Goal: Task Accomplishment & Management: Manage account settings

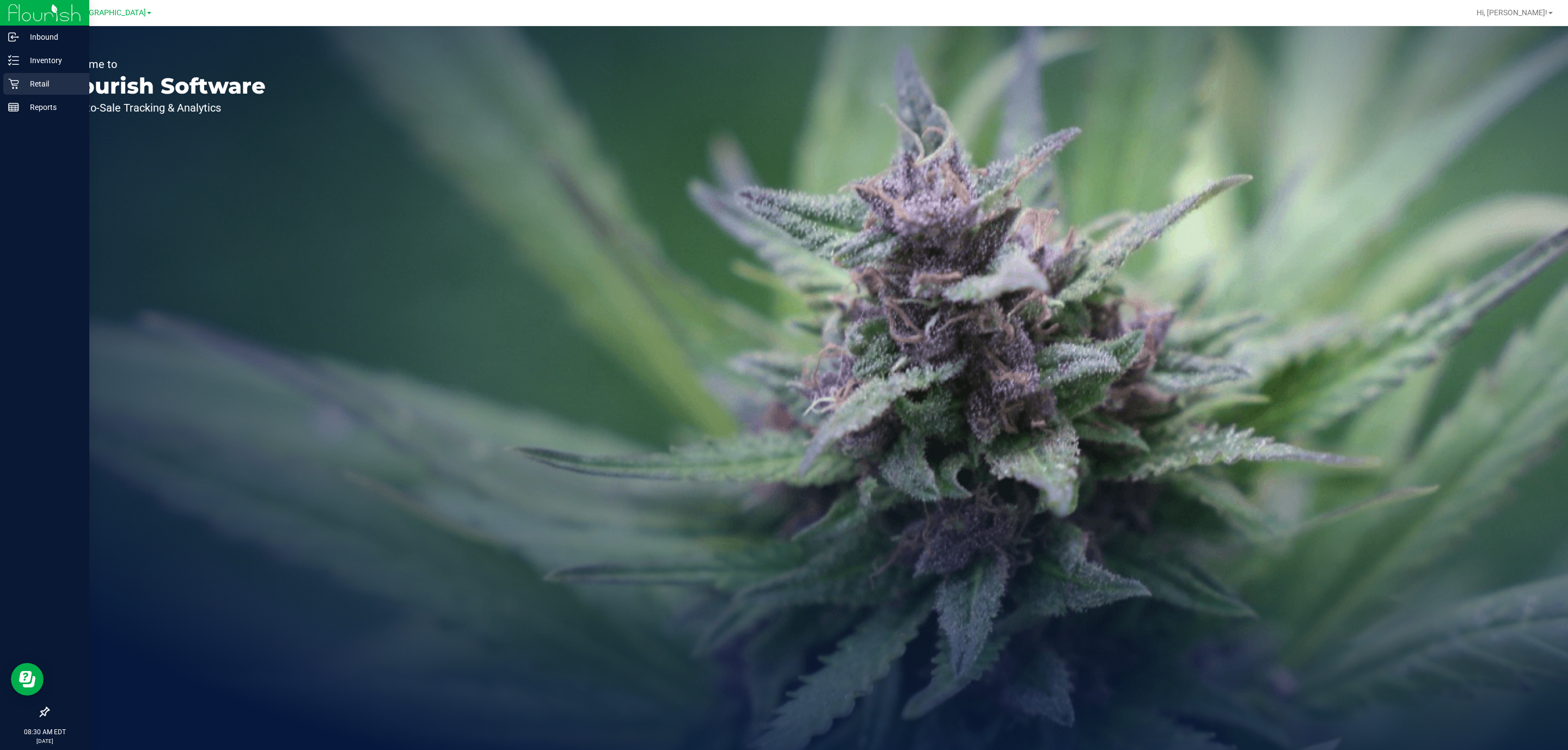
click at [36, 83] on p "Retail" at bounding box center [52, 84] width 66 height 13
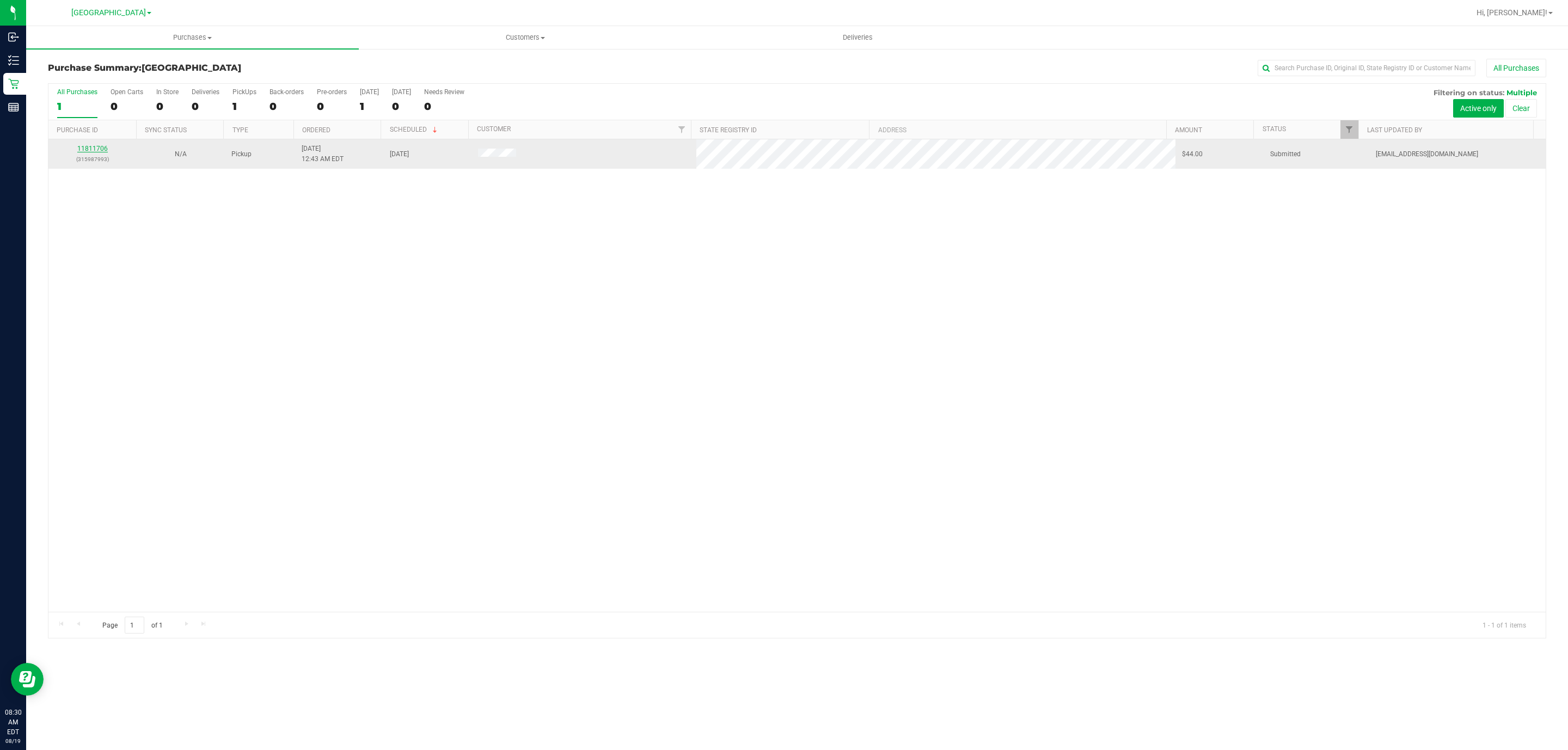
click at [96, 149] on link "11811706" at bounding box center [93, 148] width 31 height 8
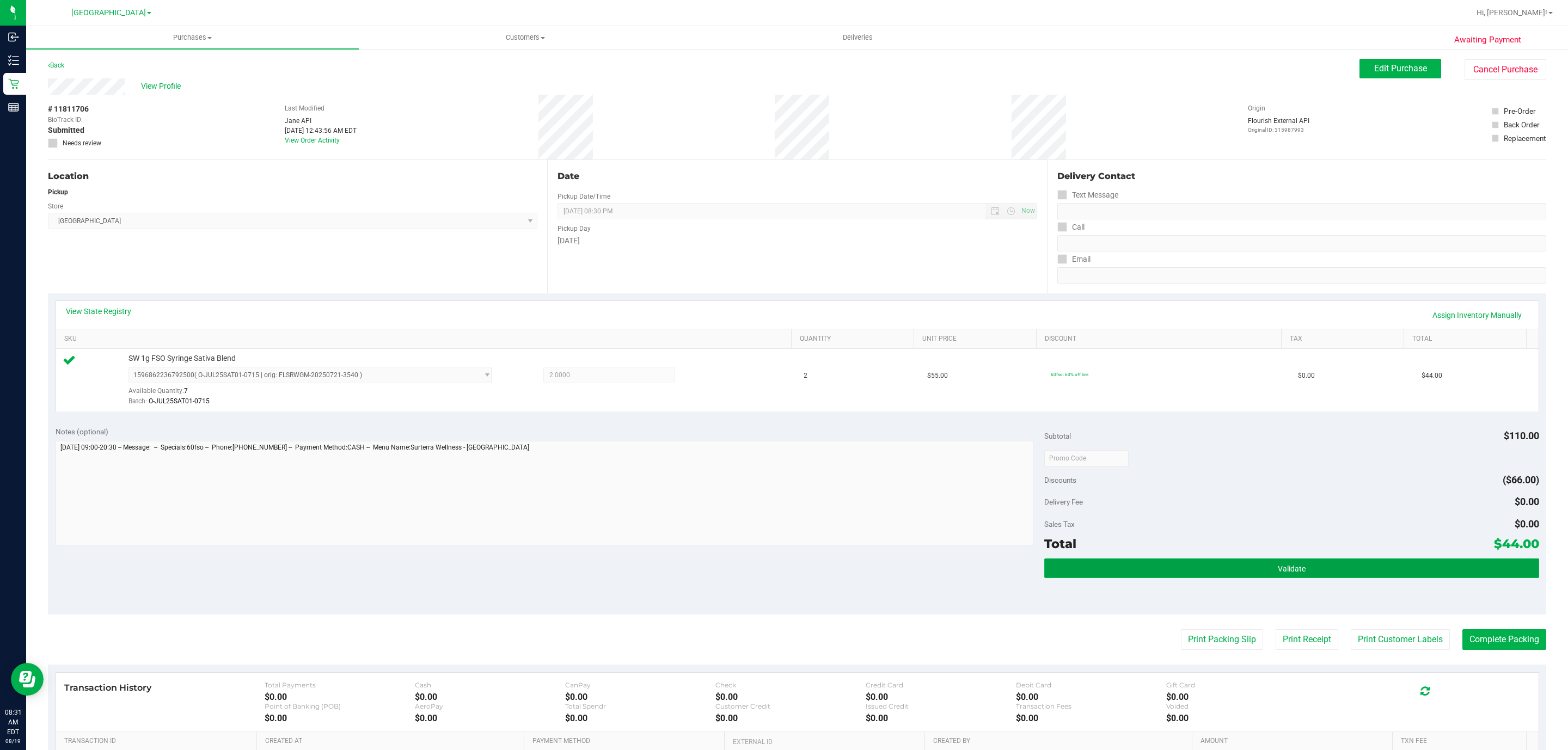
click at [1289, 570] on span "Validate" at bounding box center [1292, 569] width 28 height 8
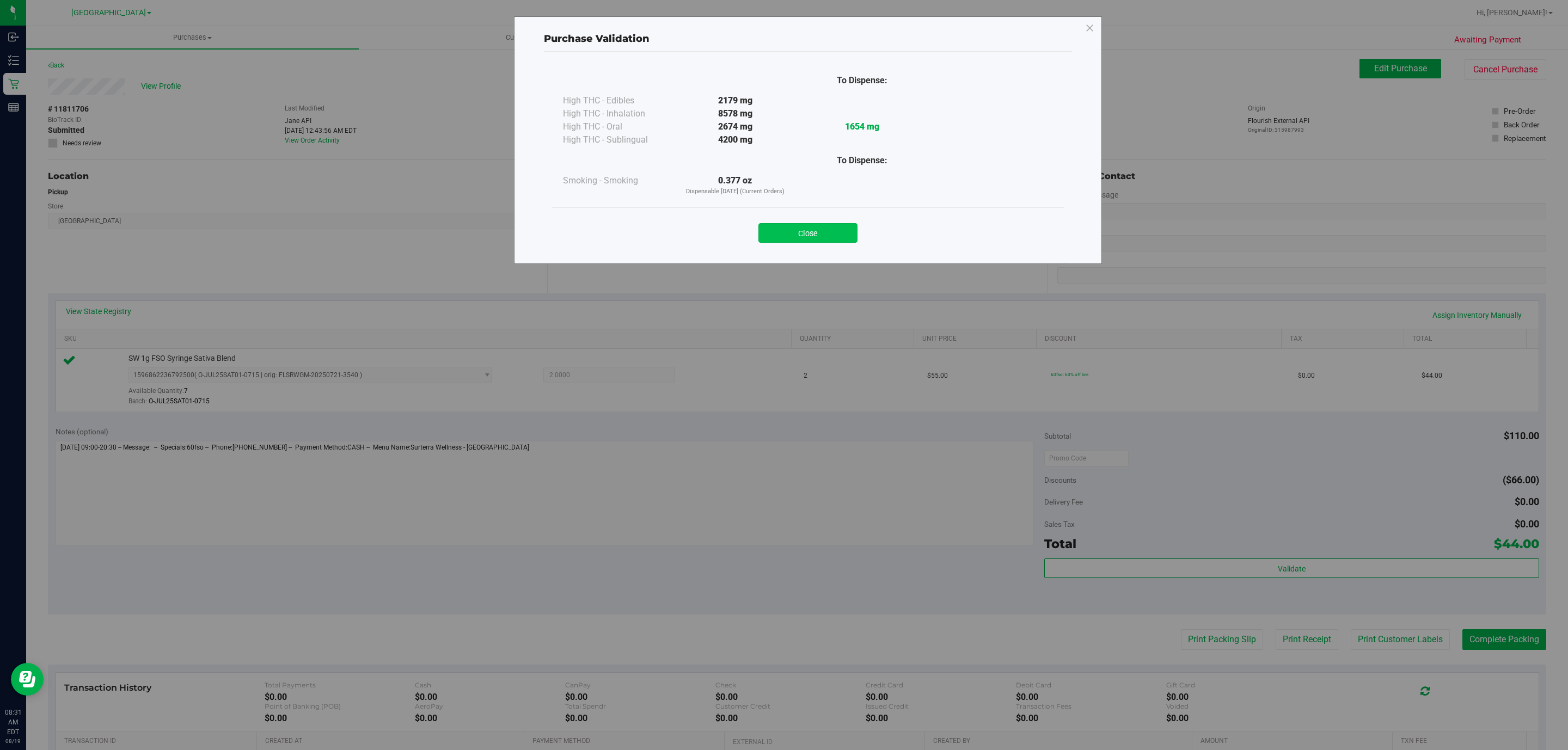
click at [823, 237] on button "Close" at bounding box center [808, 233] width 99 height 20
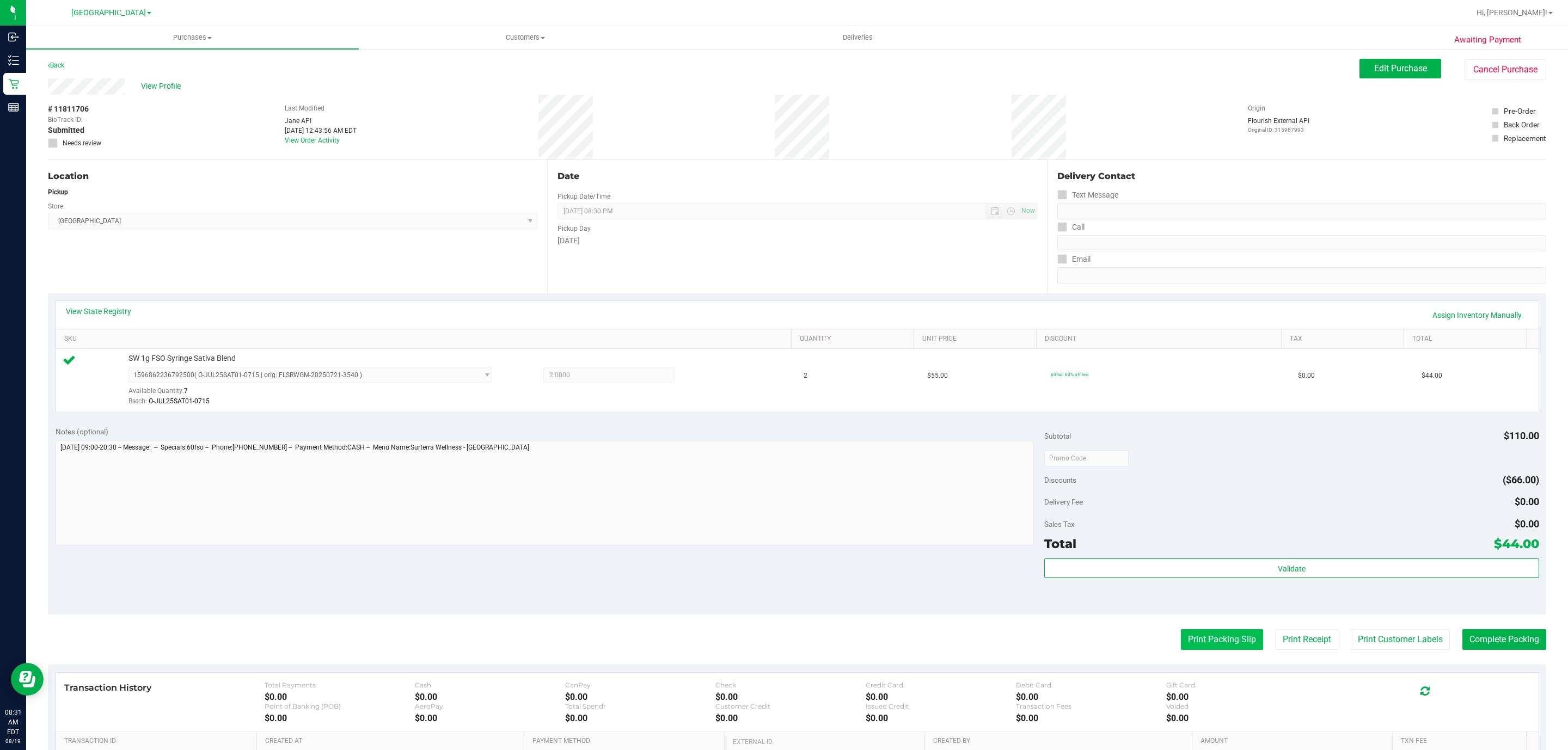
click at [1189, 640] on button "Print Packing Slip" at bounding box center [1222, 640] width 82 height 21
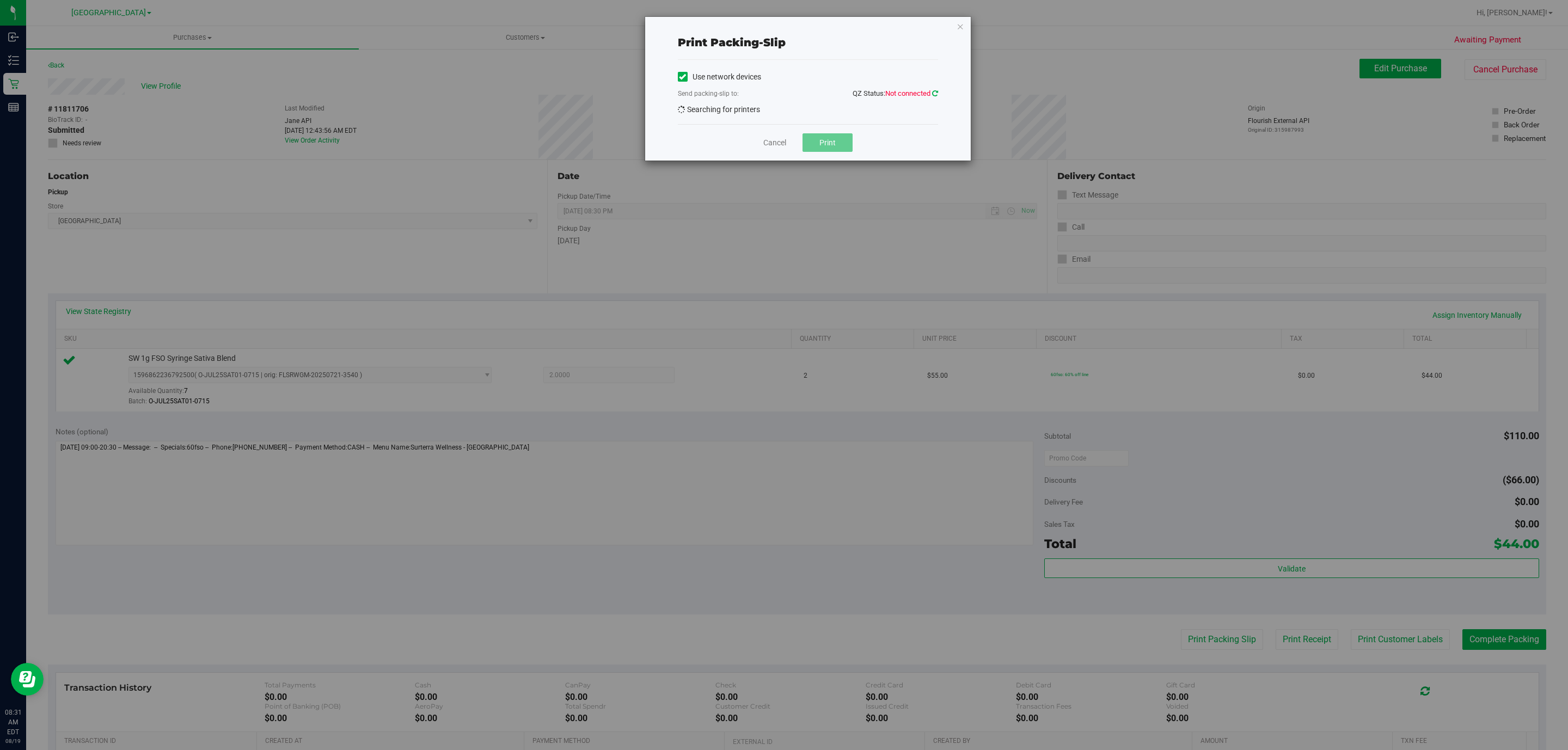
click at [932, 91] on icon at bounding box center [935, 93] width 6 height 7
click at [771, 117] on span "EPSON-[GEOGRAPHIC_DATA]" at bounding box center [801, 112] width 246 height 15
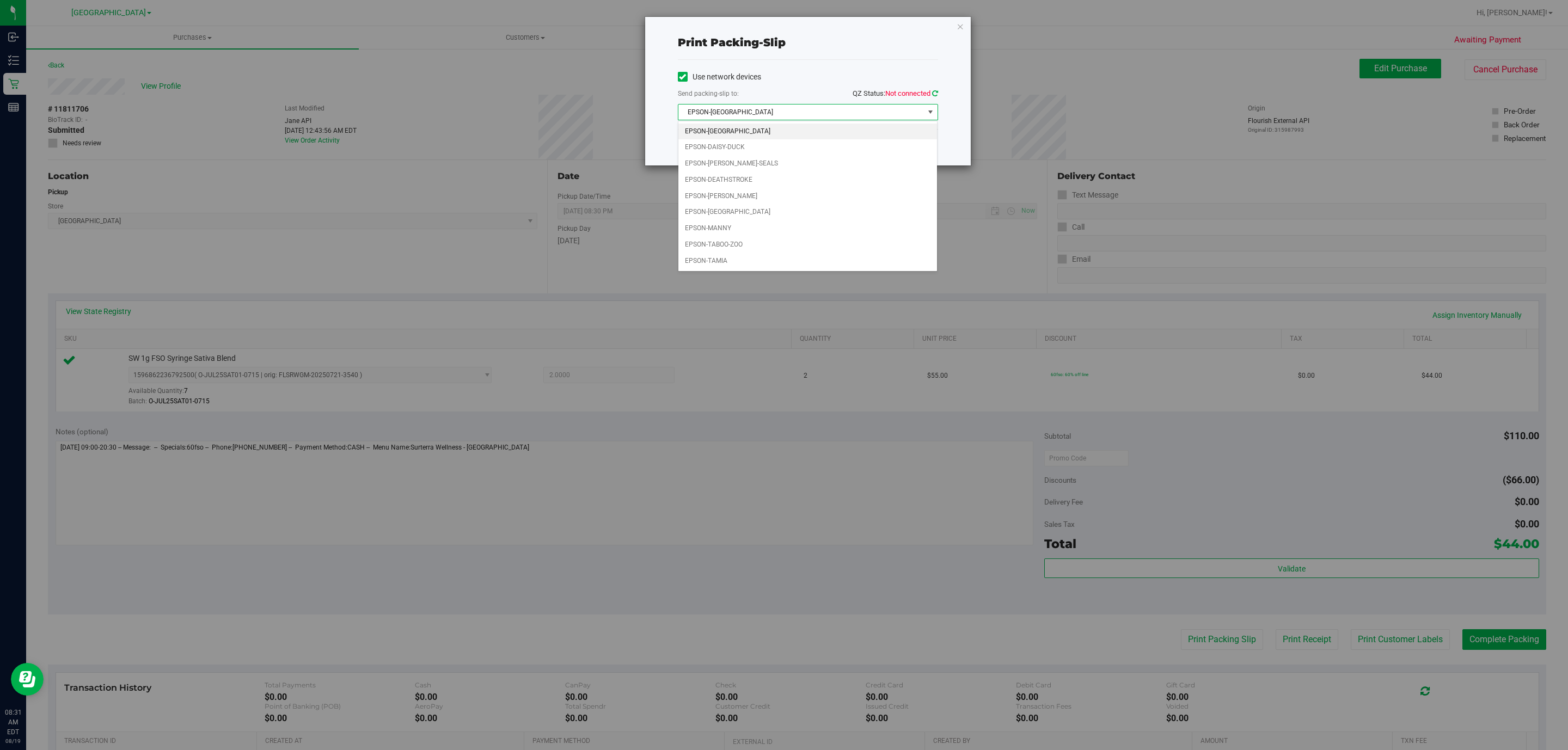
click at [932, 93] on icon at bounding box center [935, 93] width 6 height 7
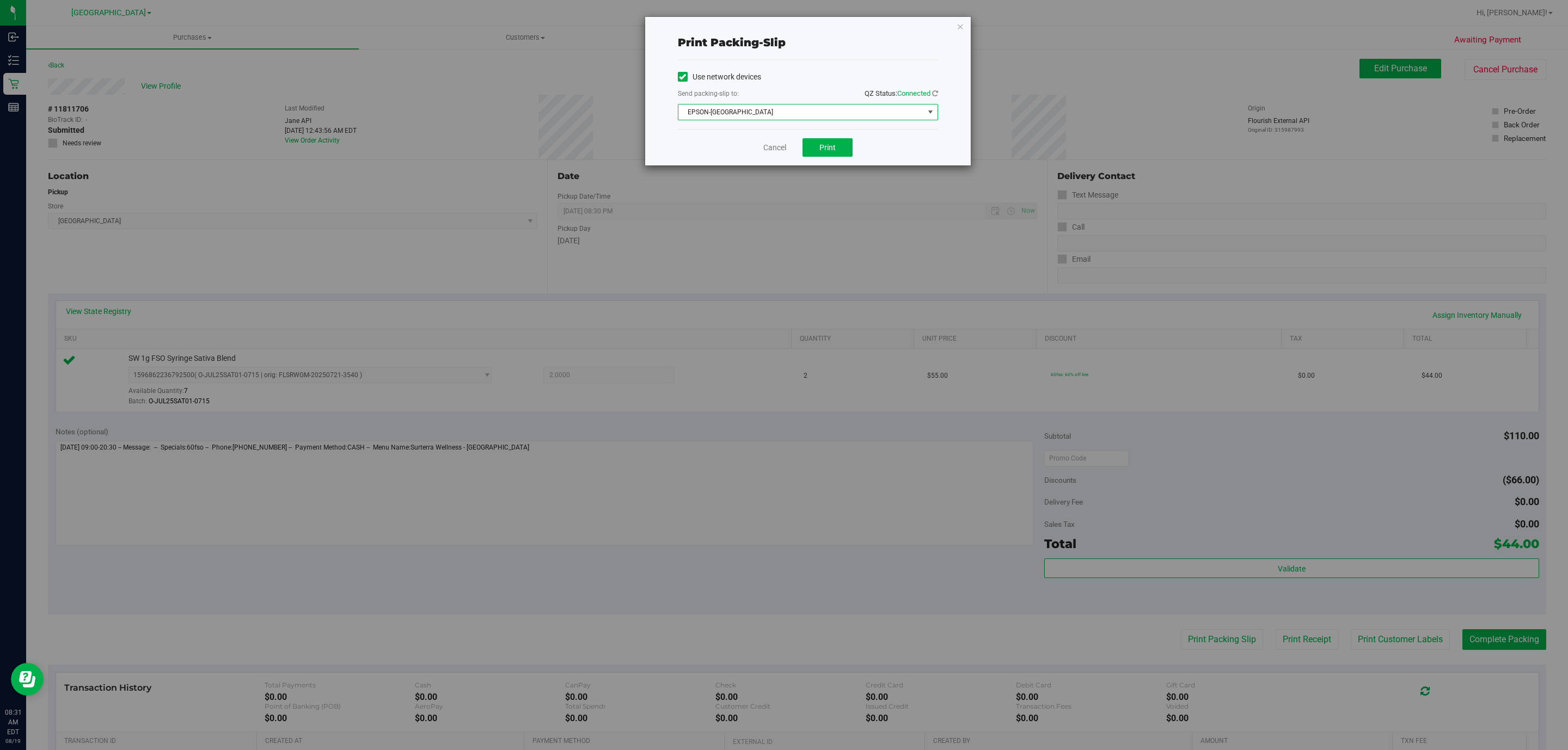
click at [744, 112] on span "EPSON-[GEOGRAPHIC_DATA]" at bounding box center [801, 112] width 246 height 15
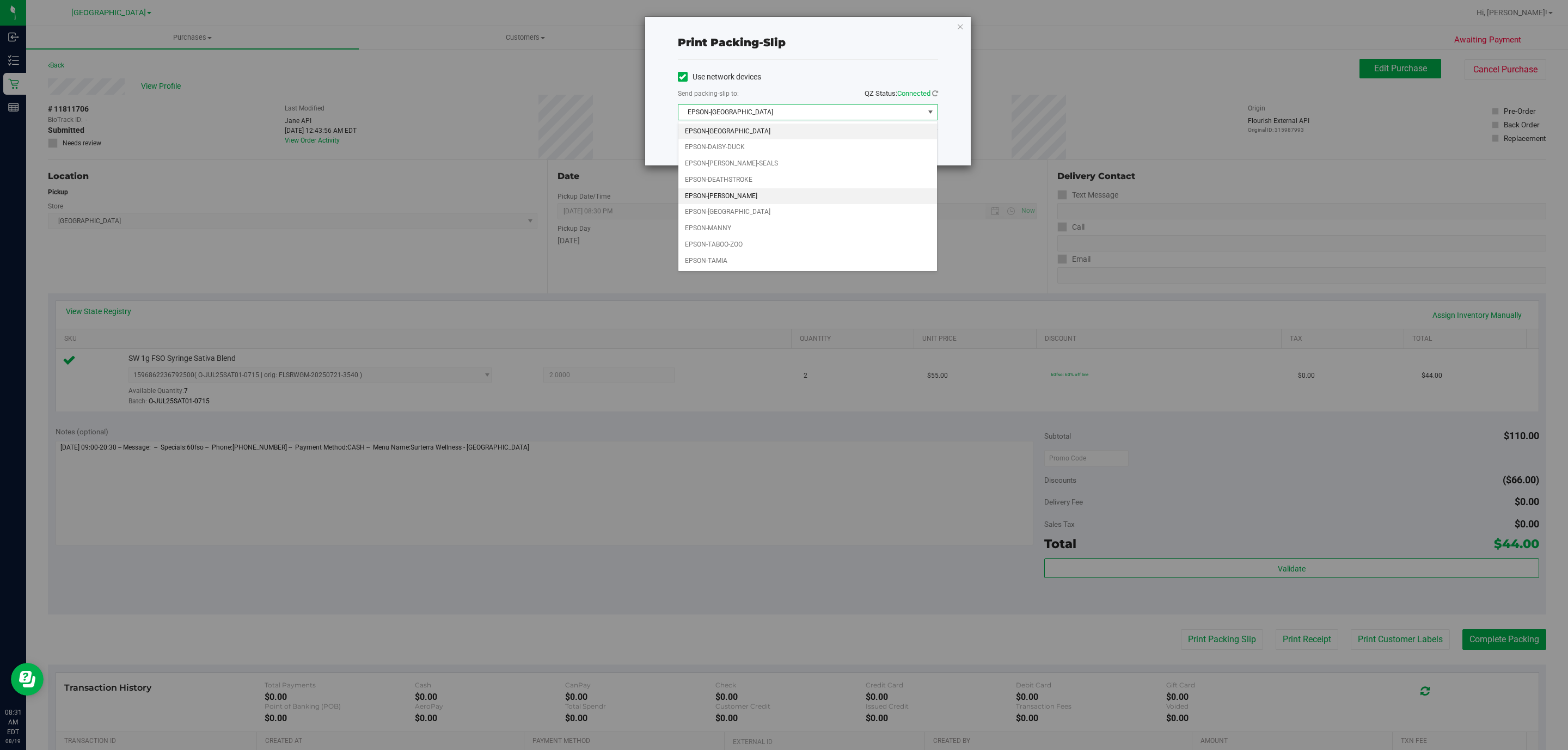
click at [741, 193] on li "EPSON-[PERSON_NAME]" at bounding box center [808, 196] width 258 height 16
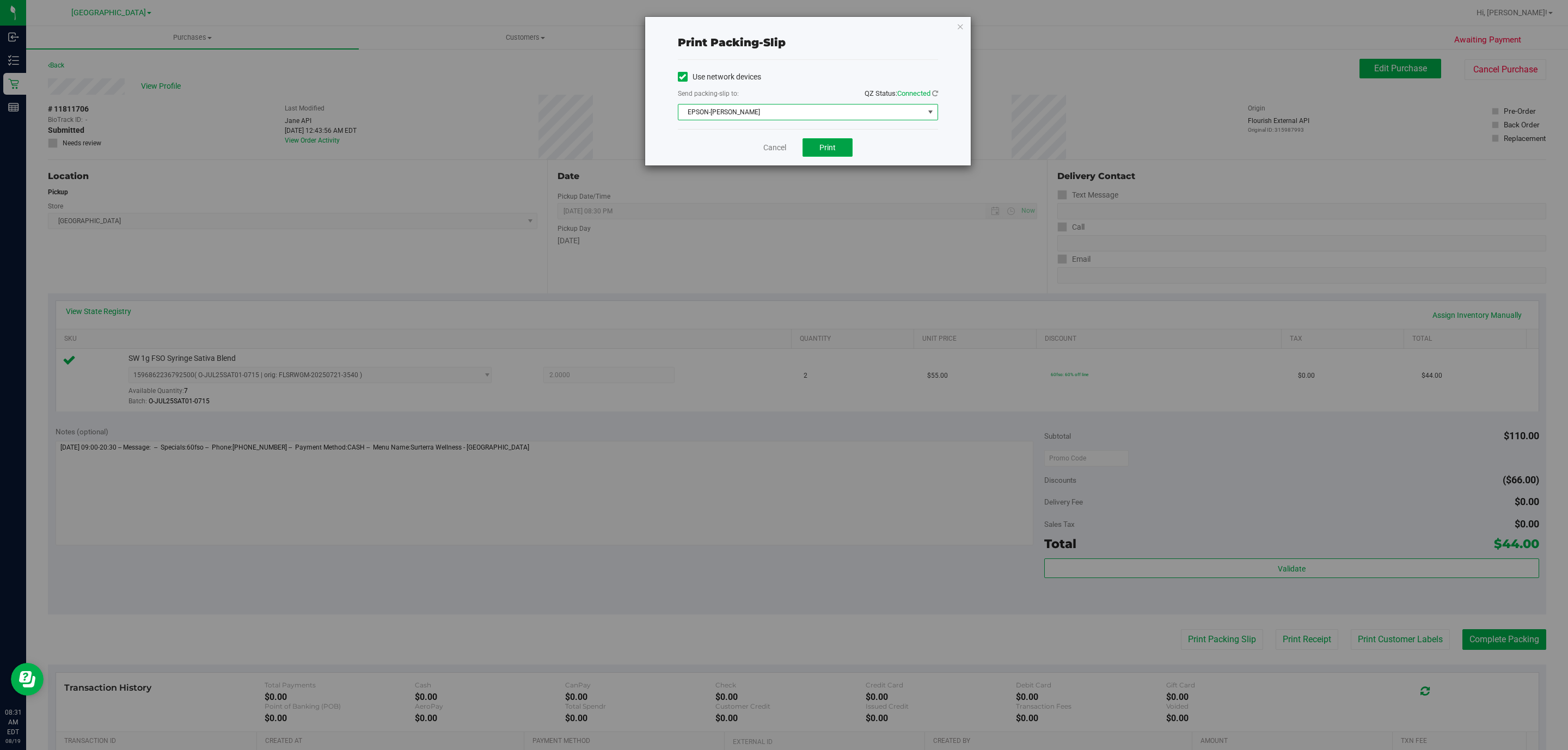
click at [829, 149] on span "Print" at bounding box center [827, 147] width 16 height 8
click at [958, 27] on icon "button" at bounding box center [960, 26] width 8 height 13
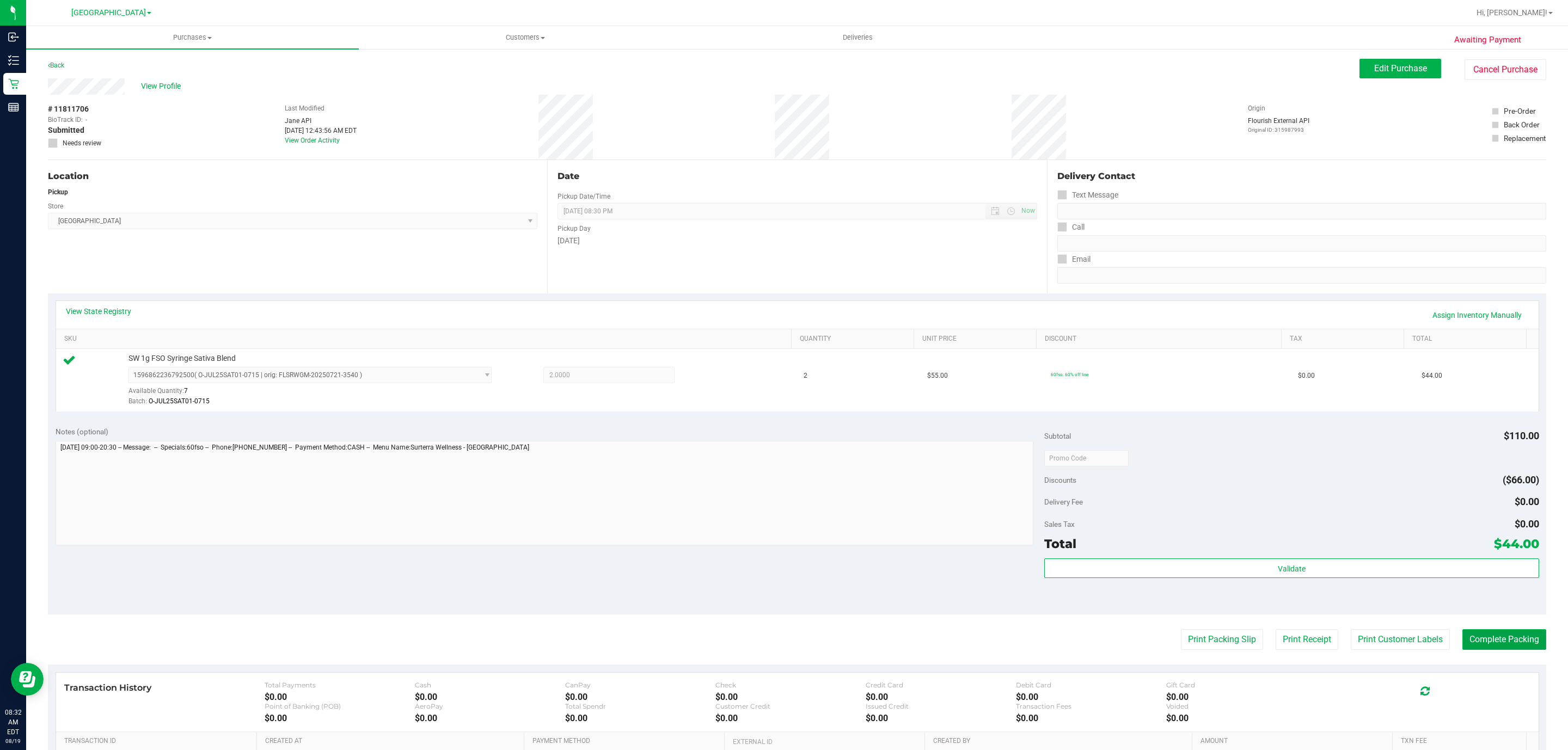
click at [1496, 635] on button "Complete Packing" at bounding box center [1504, 640] width 84 height 21
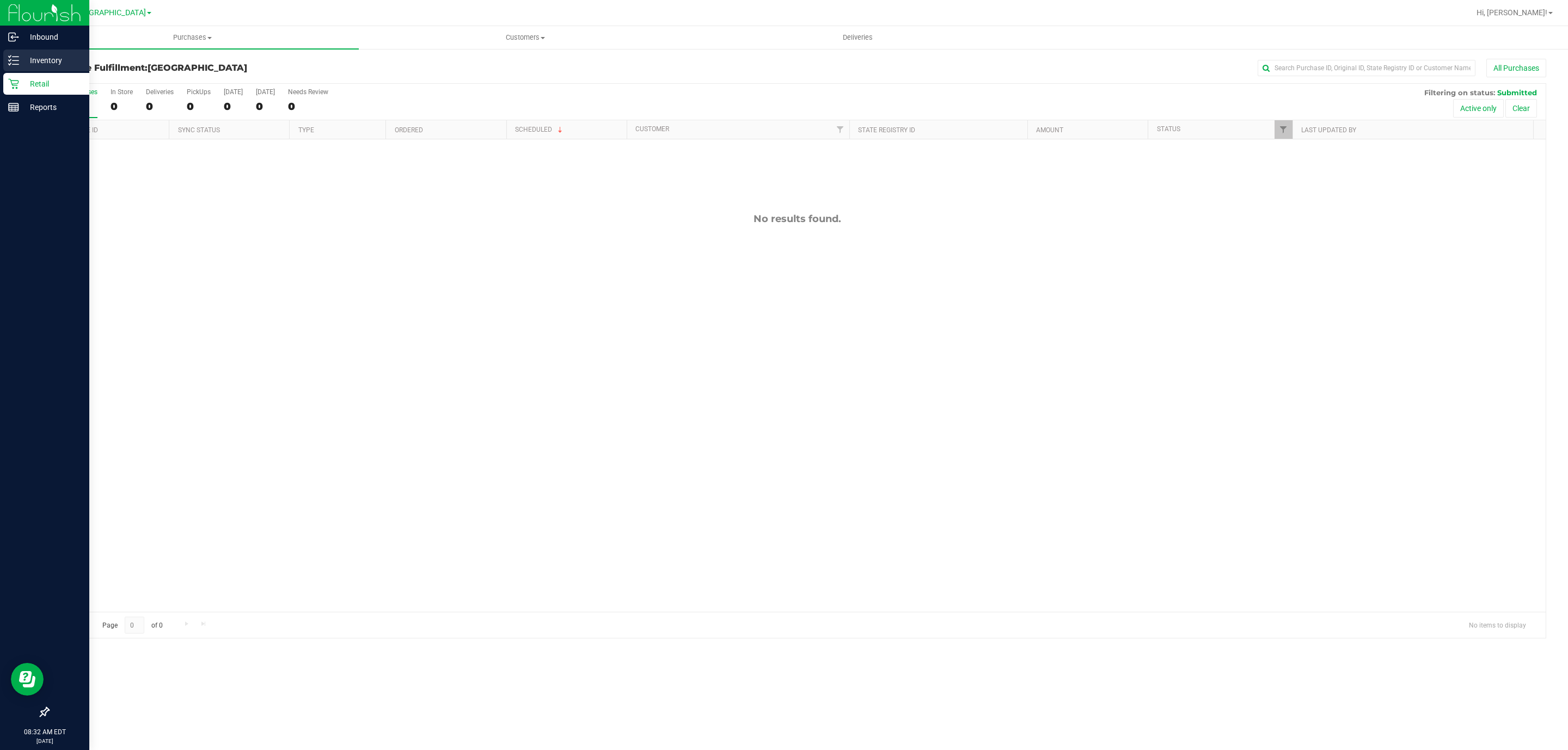
click at [49, 57] on p "Inventory" at bounding box center [52, 60] width 66 height 13
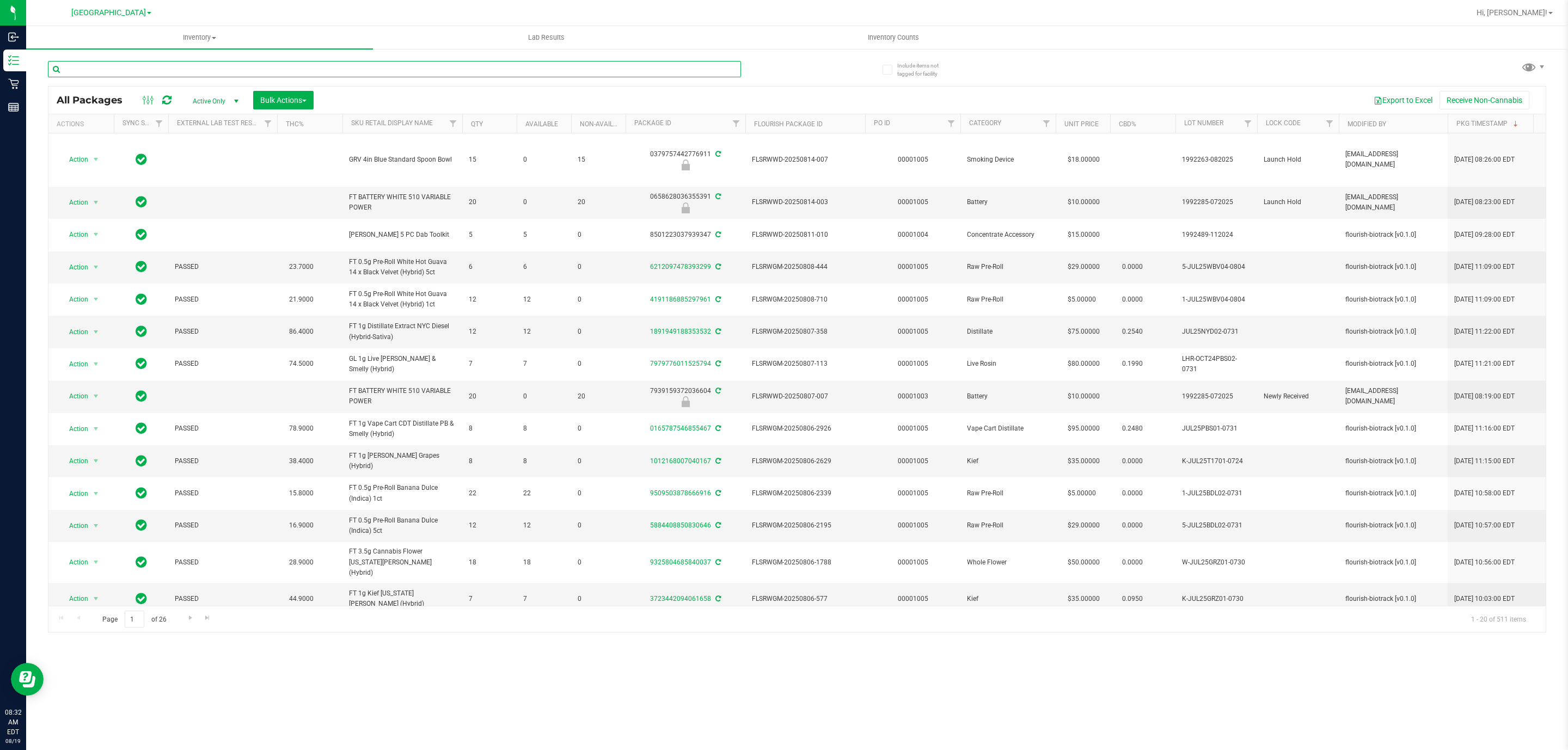
click at [117, 75] on input "text" at bounding box center [394, 68] width 693 height 16
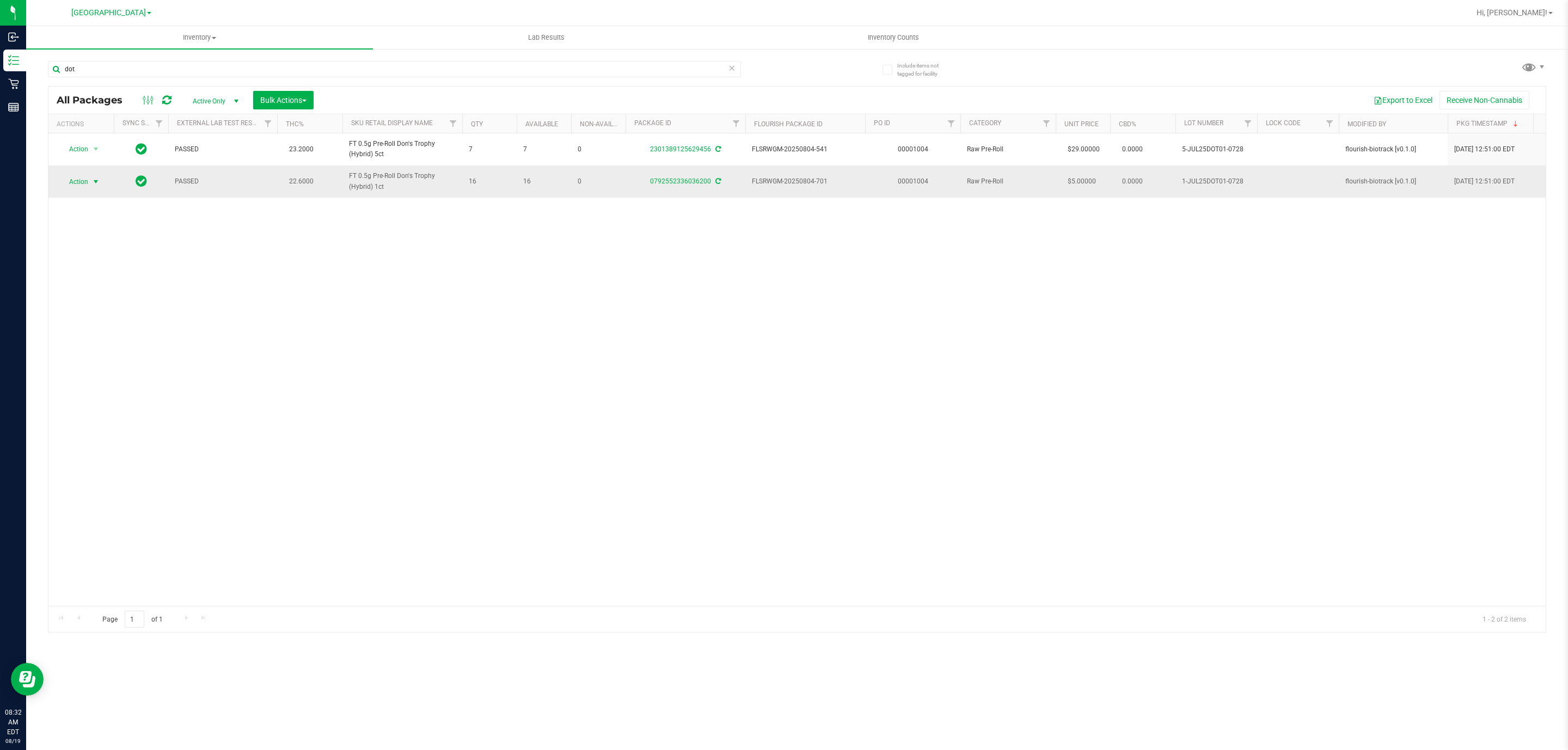
click at [84, 184] on span "Action" at bounding box center [74, 182] width 29 height 15
click at [115, 284] on li "Package audit log" at bounding box center [102, 281] width 84 height 16
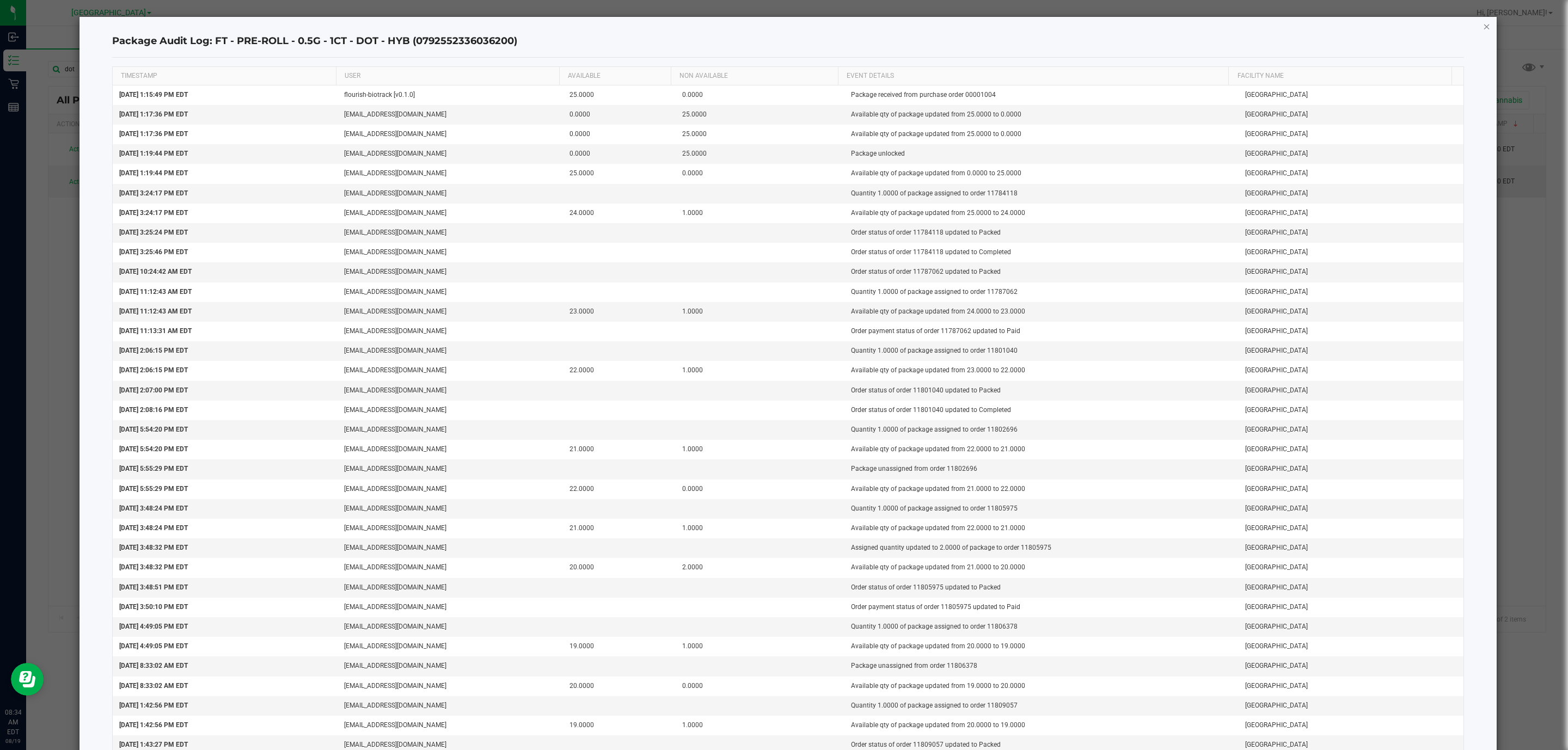
click at [1483, 24] on icon "button" at bounding box center [1486, 26] width 8 height 13
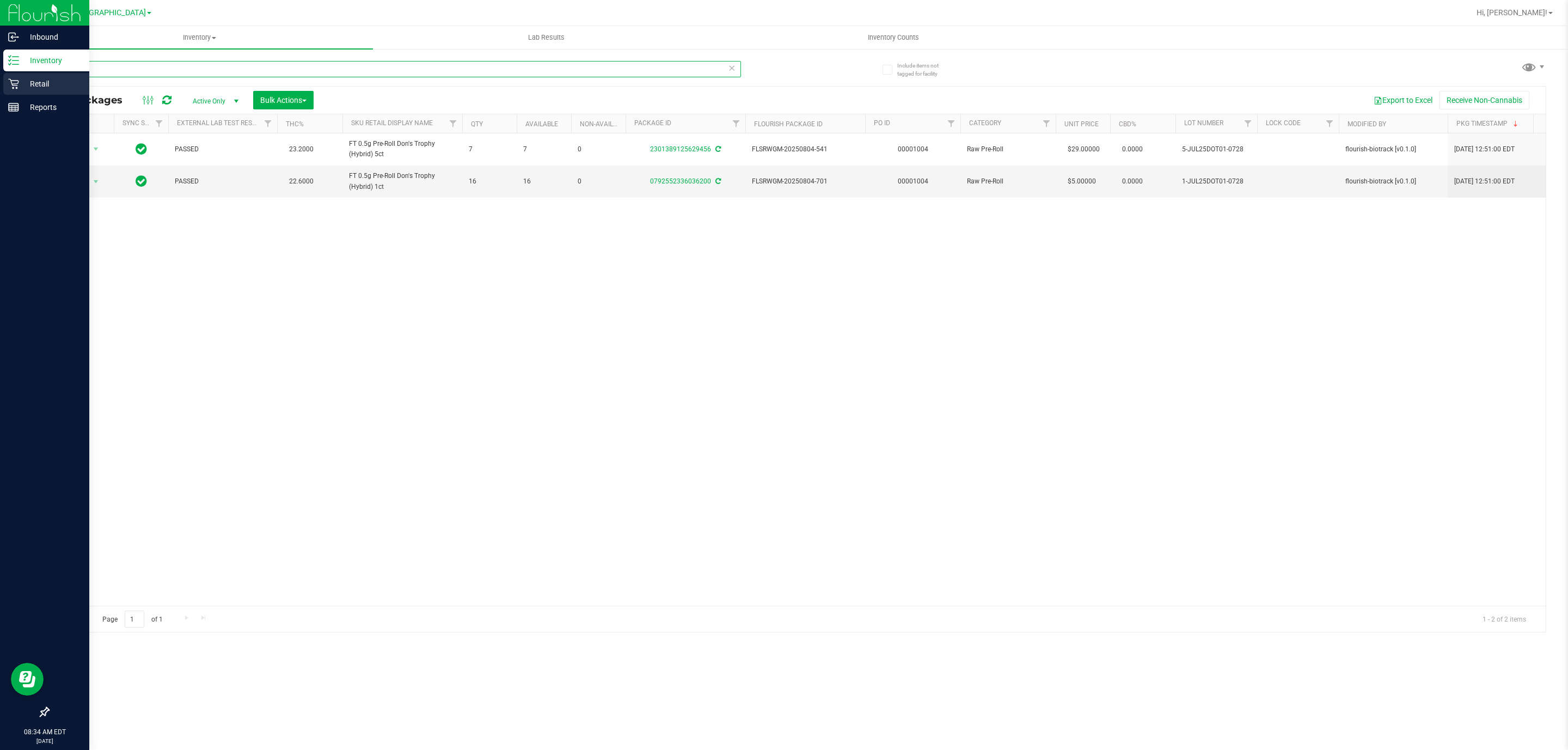
drag, startPoint x: 103, startPoint y: 70, endPoint x: 0, endPoint y: 73, distance: 103.0
click at [0, 73] on div "Inbound Inventory Retail Reports 08:34 AM EDT [DATE] 08/19 [GEOGRAPHIC_DATA] WC…" at bounding box center [784, 375] width 1568 height 750
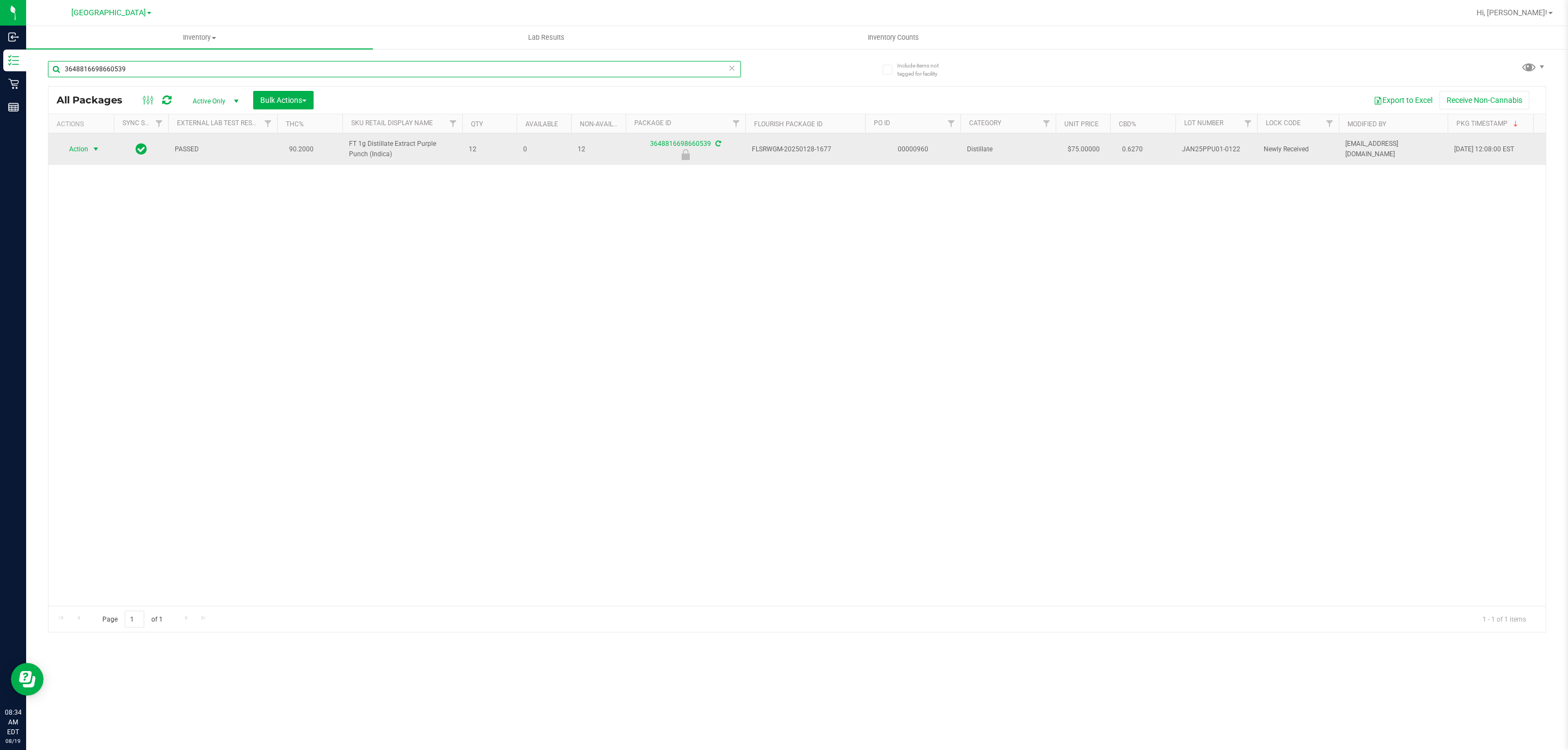
type input "3648816698660539"
click at [77, 149] on span "Action" at bounding box center [74, 149] width 29 height 15
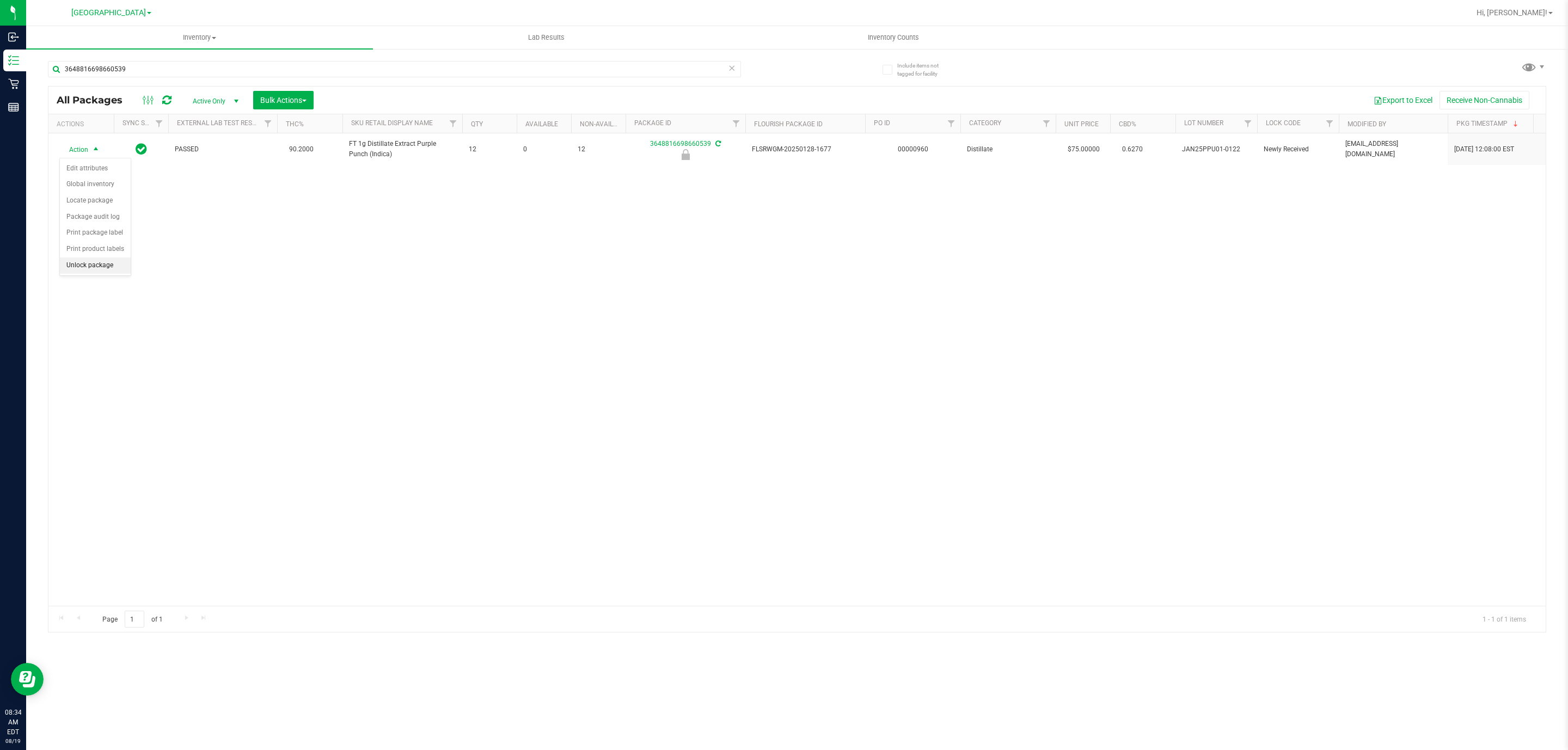
click at [110, 273] on li "Unlock package" at bounding box center [95, 265] width 71 height 16
drag, startPoint x: 0, startPoint y: 459, endPoint x: 263, endPoint y: 68, distance: 471.2
click at [263, 68] on input "3648816698660539" at bounding box center [394, 68] width 693 height 16
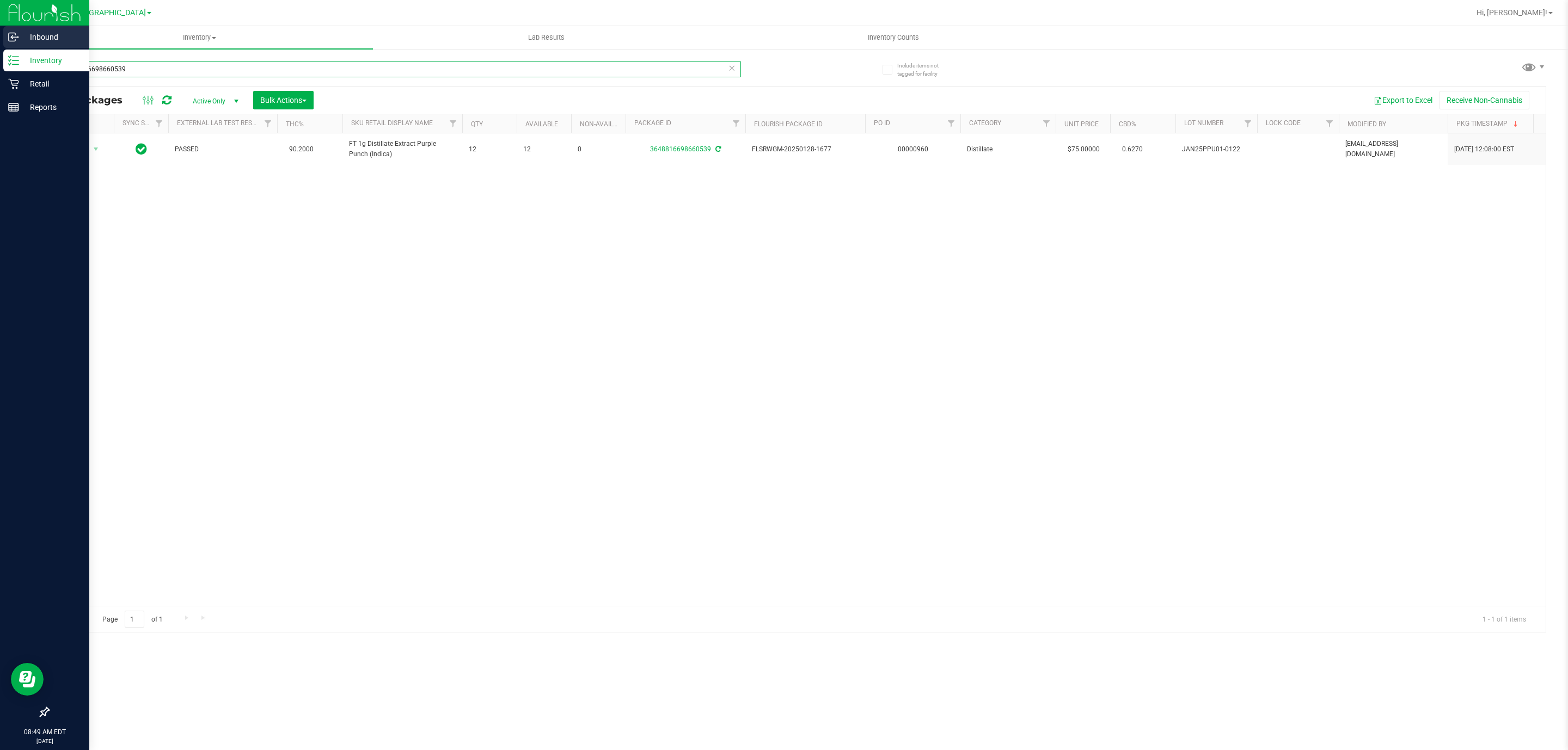
drag, startPoint x: 281, startPoint y: 68, endPoint x: 0, endPoint y: 36, distance: 282.8
click at [0, 36] on div "Inbound Inventory Retail Reports 08:49 AM EDT [DATE] 08/19 [GEOGRAPHIC_DATA] WC…" at bounding box center [784, 375] width 1568 height 750
type input "ddf"
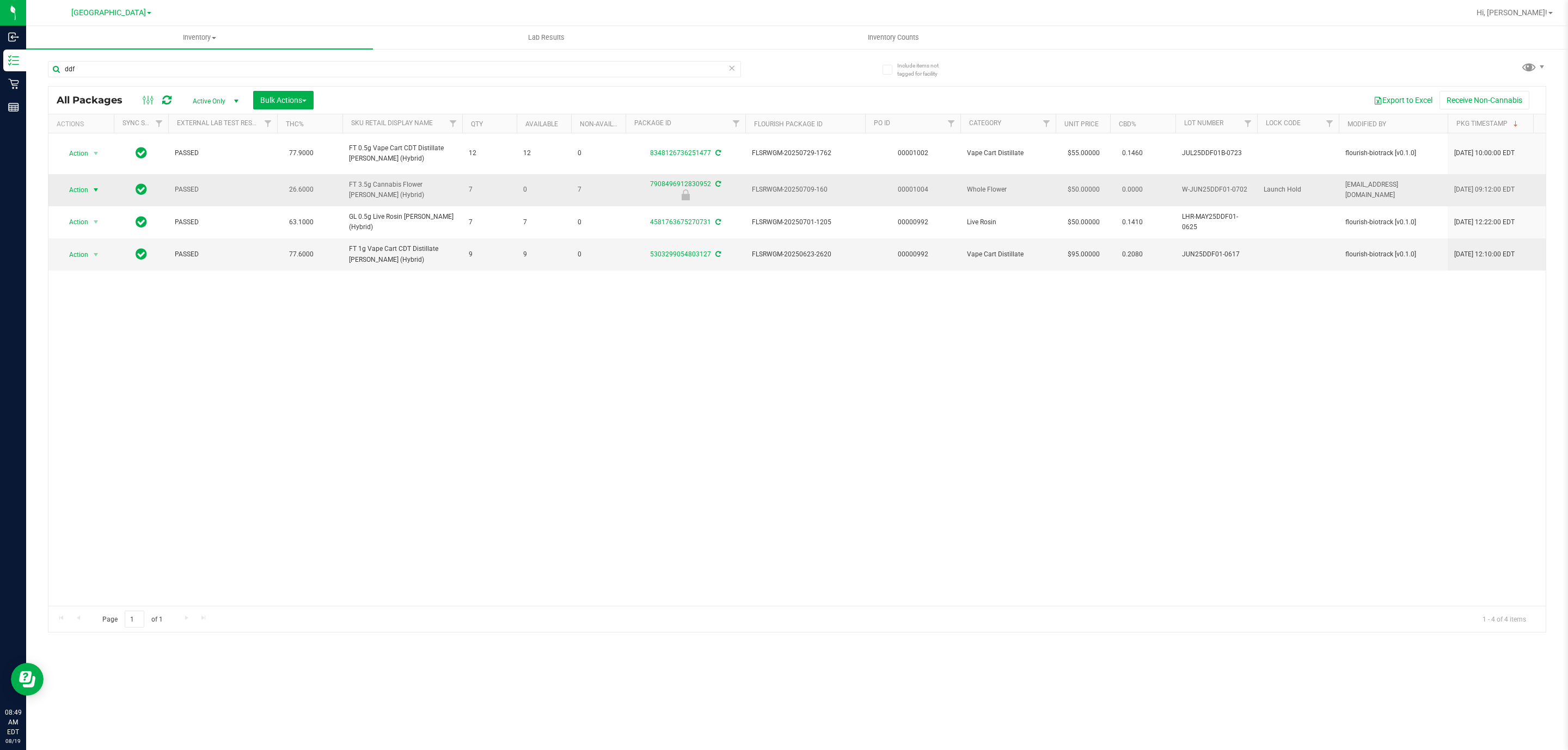
click at [77, 191] on span "Action" at bounding box center [74, 190] width 29 height 15
click at [91, 312] on li "Unlock package" at bounding box center [95, 306] width 71 height 16
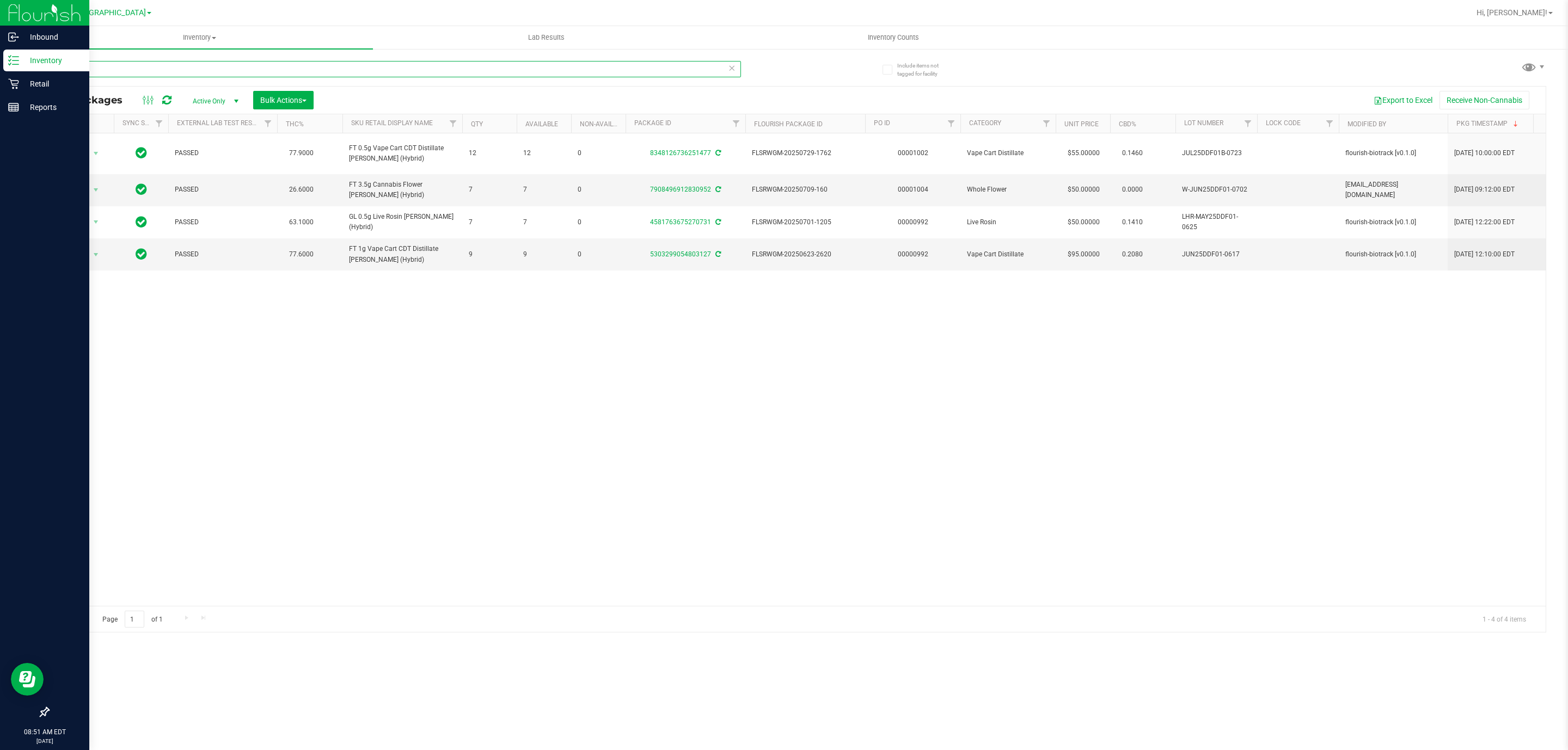
drag, startPoint x: 97, startPoint y: 63, endPoint x: 0, endPoint y: 63, distance: 97.0
click at [0, 63] on div "Inbound Inventory Retail Reports 08:51 AM EDT [DATE] 08/19 [GEOGRAPHIC_DATA] WC…" at bounding box center [784, 375] width 1568 height 750
type input "fic"
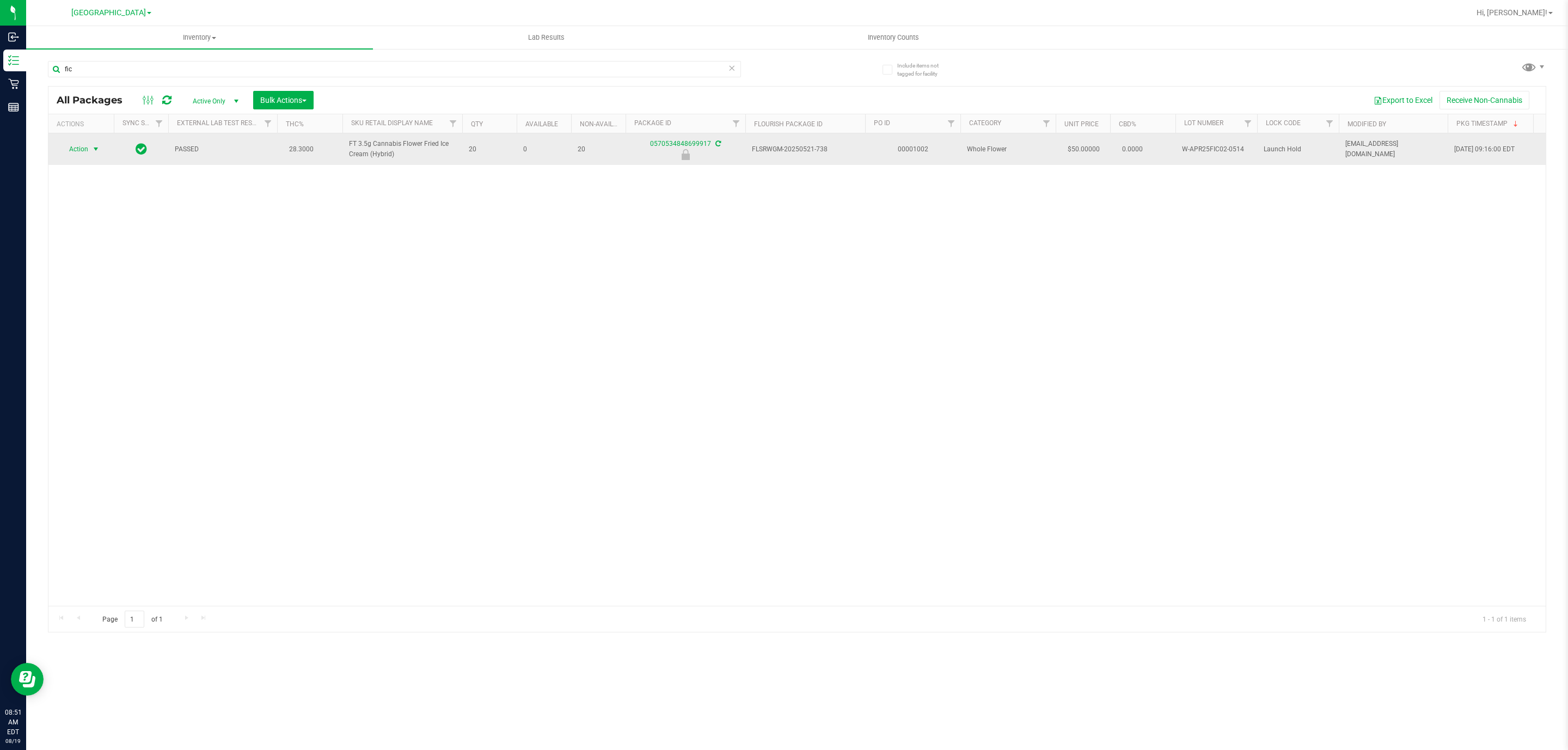
click at [83, 151] on span "Action" at bounding box center [74, 149] width 29 height 15
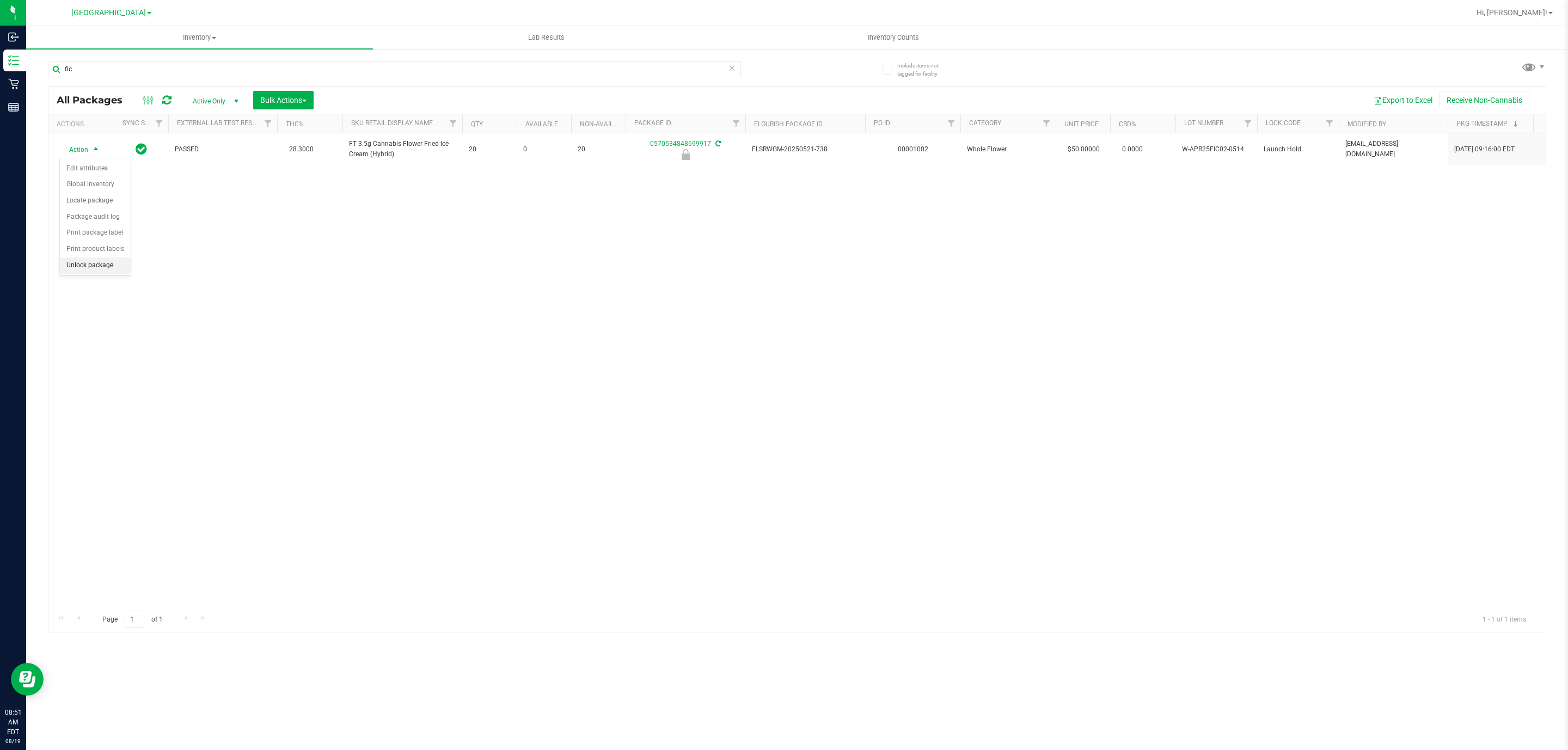
click at [98, 271] on li "Unlock package" at bounding box center [95, 265] width 71 height 16
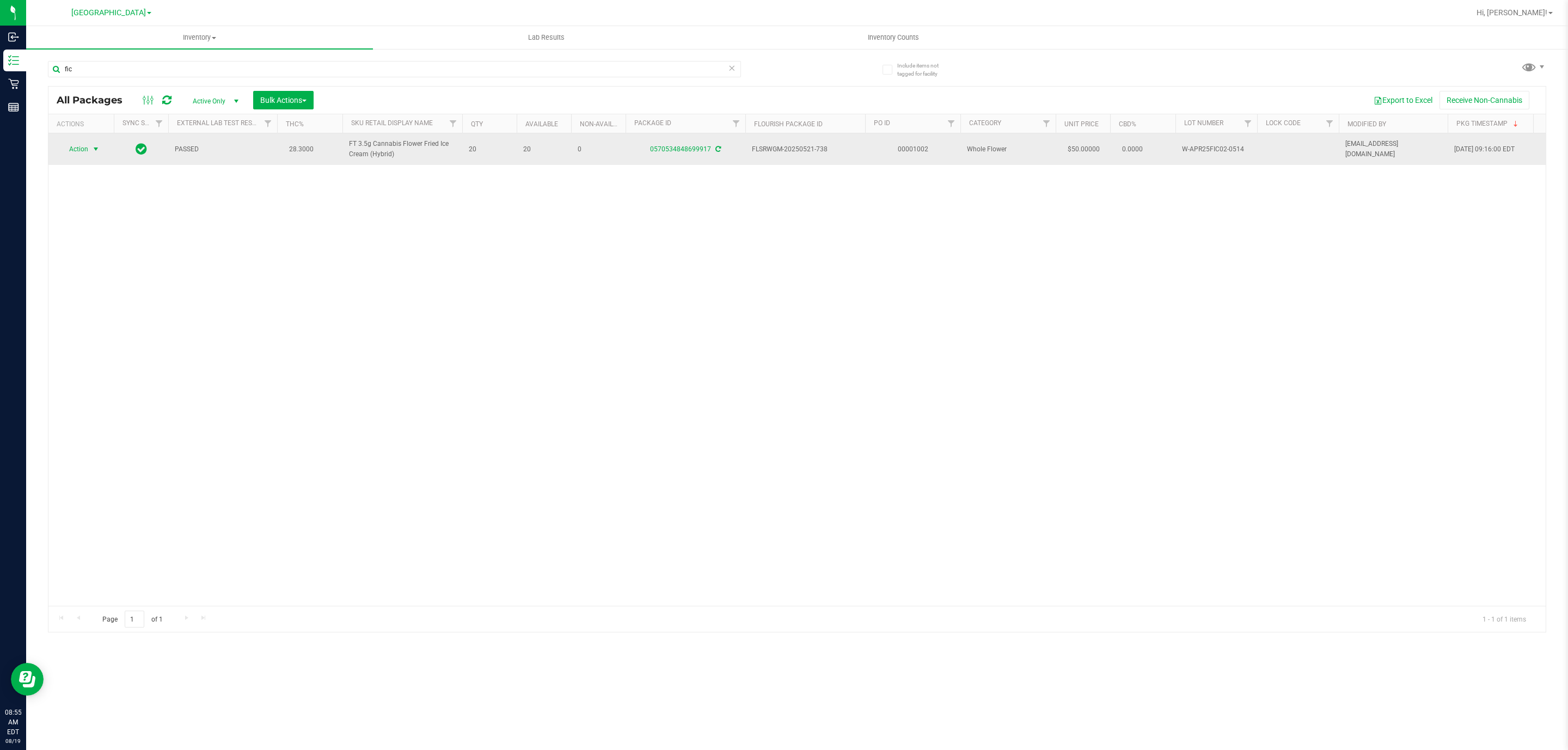
click at [80, 147] on span "Action" at bounding box center [74, 149] width 29 height 15
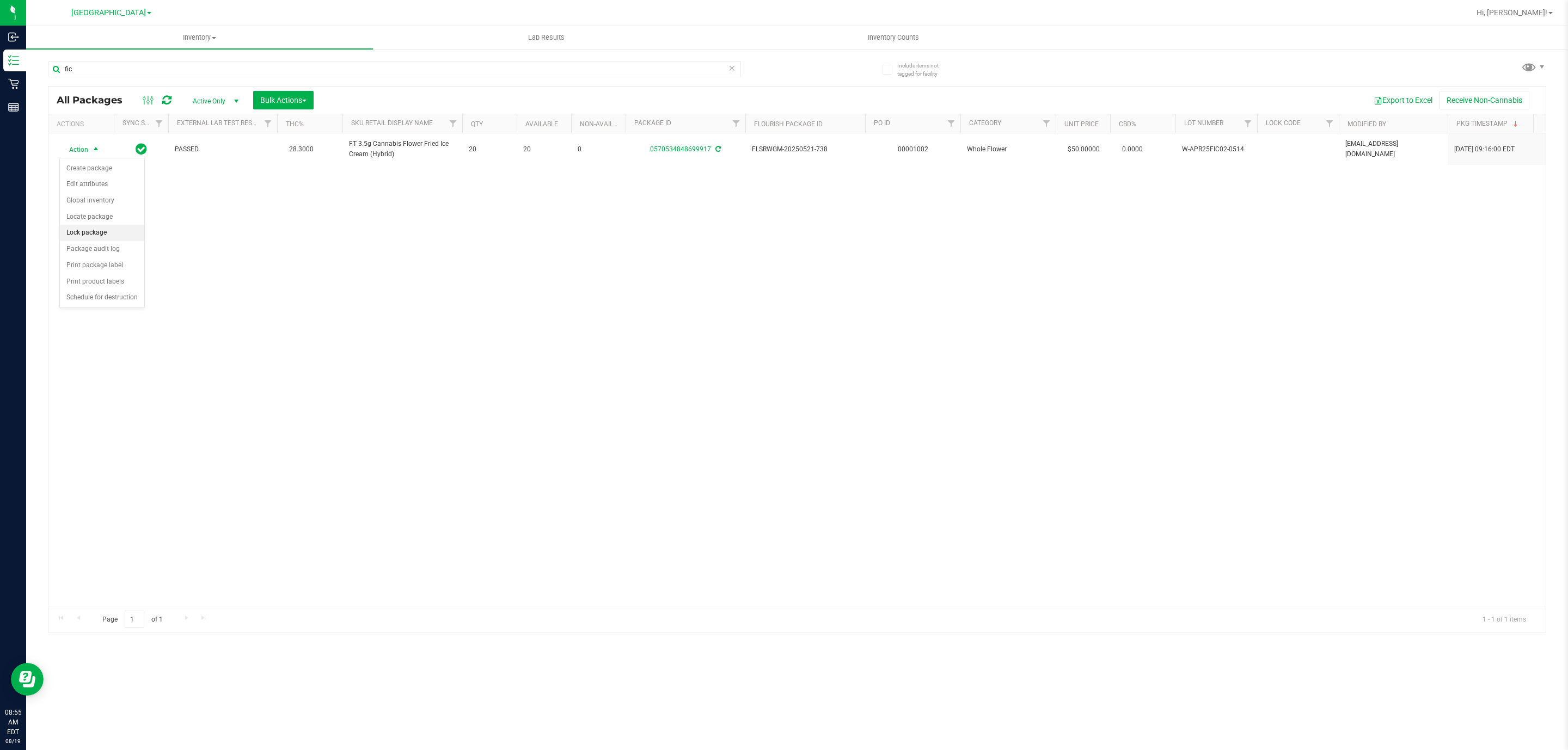
click at [92, 232] on li "Lock package" at bounding box center [102, 232] width 84 height 16
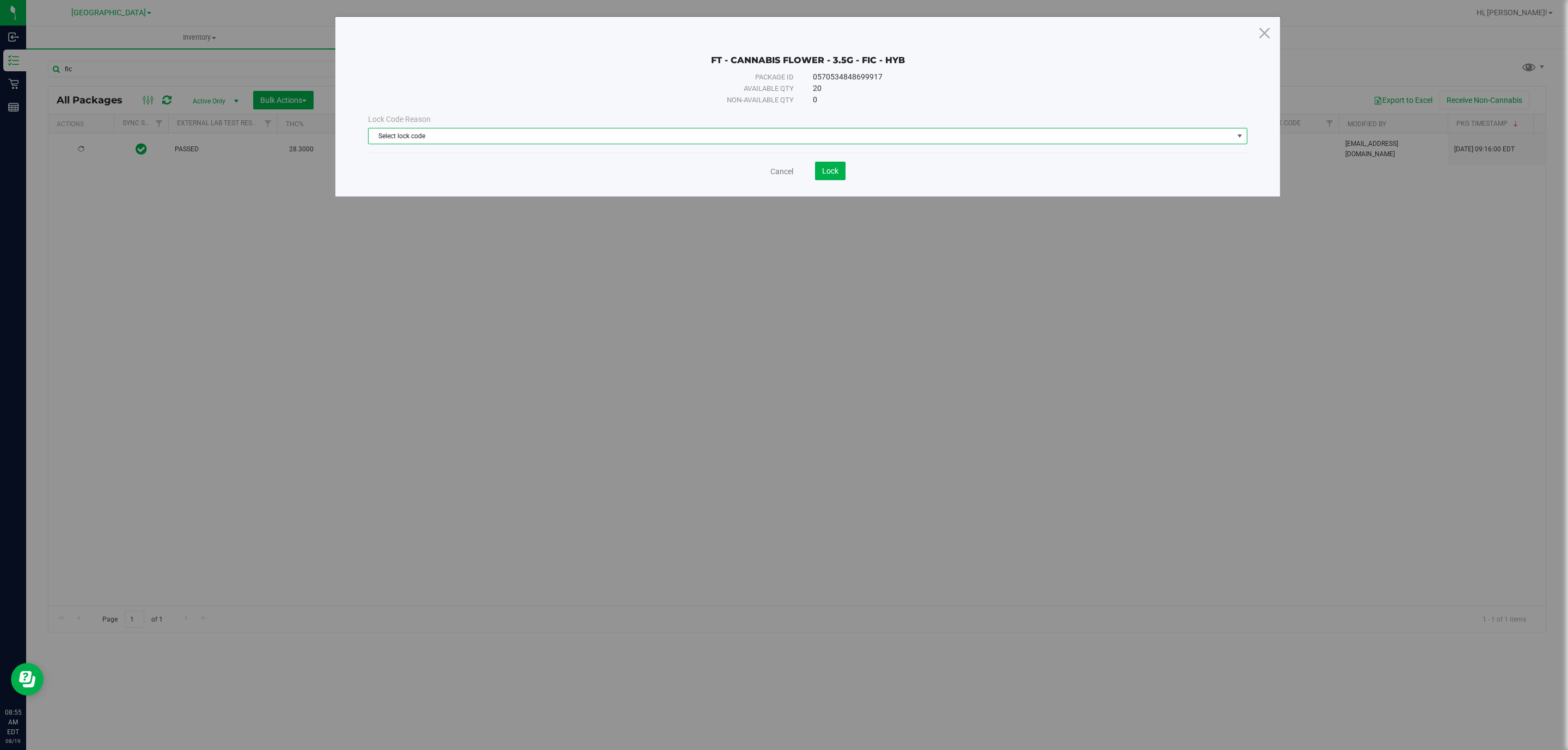
click at [461, 133] on span "Select lock code" at bounding box center [801, 136] width 864 height 15
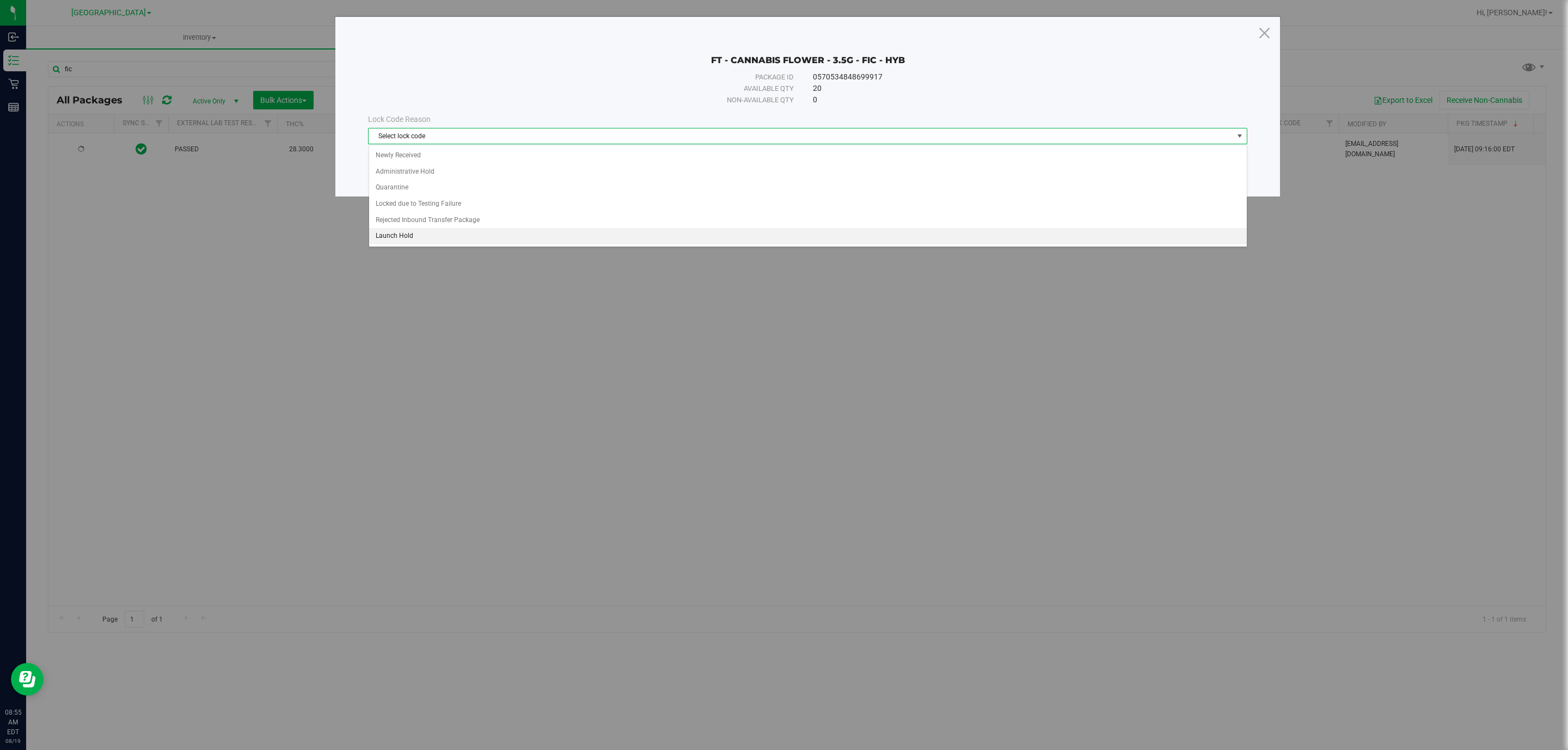
click at [451, 239] on li "Launch Hold" at bounding box center [808, 236] width 878 height 16
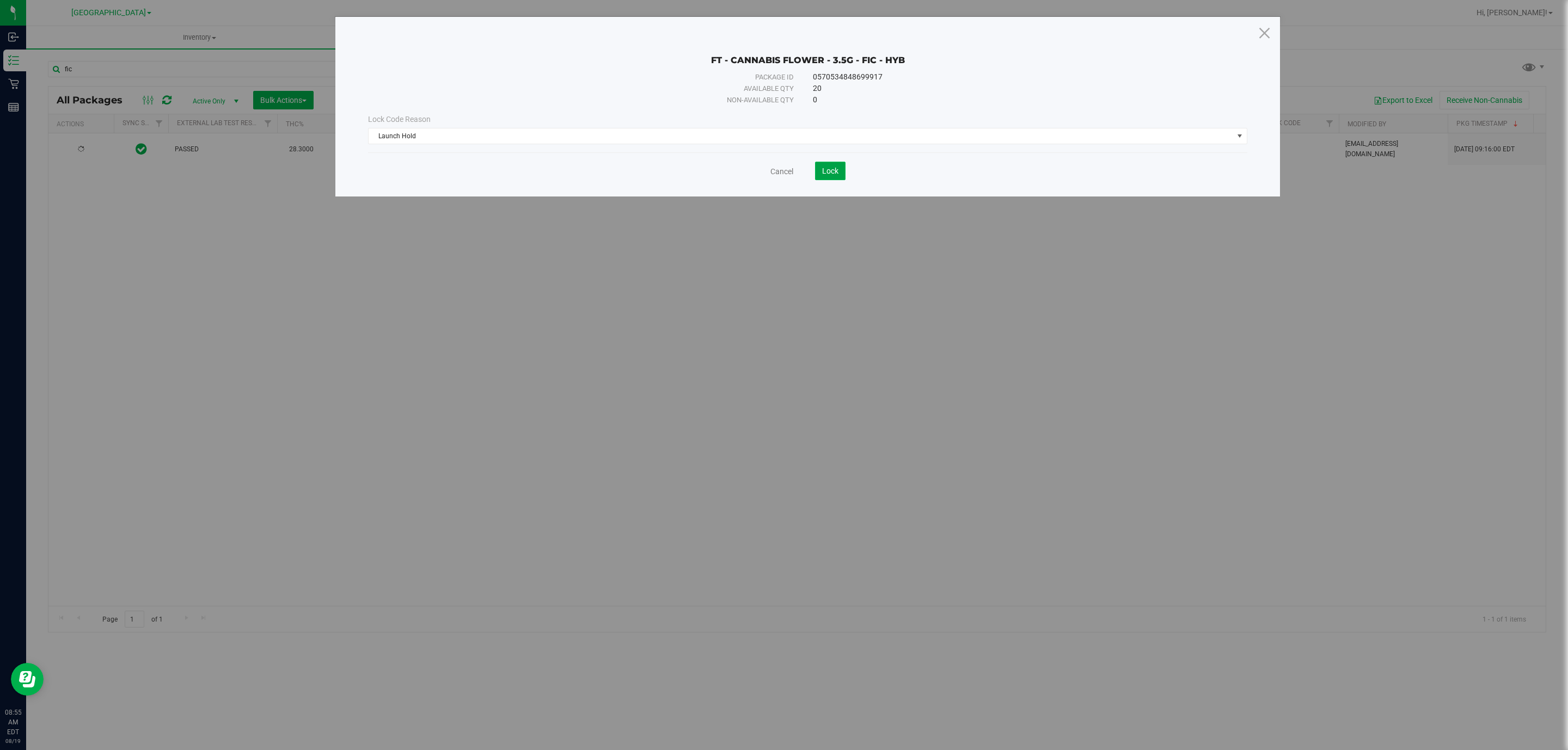
click at [828, 177] on button "Lock" at bounding box center [831, 171] width 31 height 19
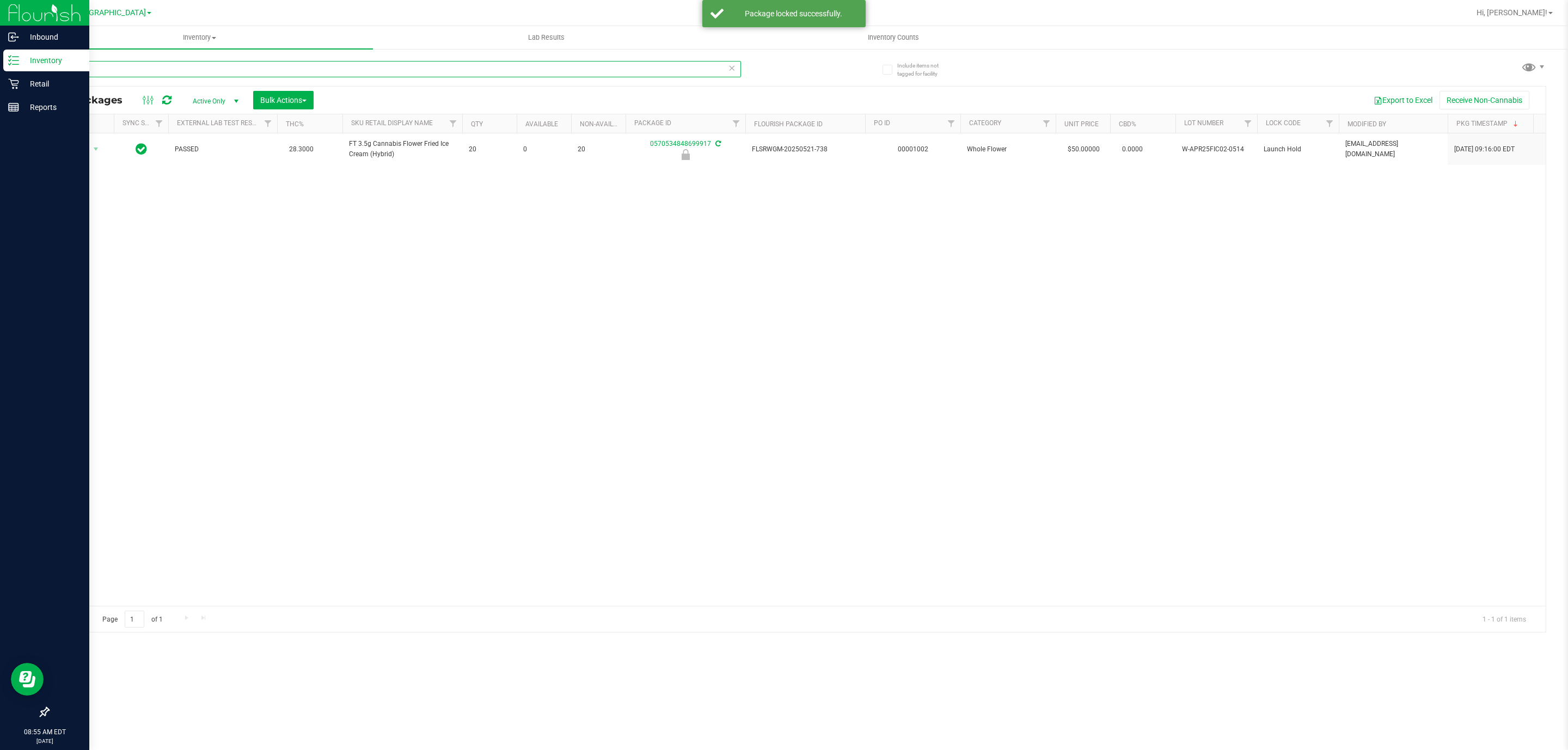
drag, startPoint x: 95, startPoint y: 72, endPoint x: 0, endPoint y: 61, distance: 95.6
click at [0, 70] on div "Inbound Inventory Retail Reports 08:55 AM EDT [DATE] 08/19 [GEOGRAPHIC_DATA] WC…" at bounding box center [784, 375] width 1568 height 750
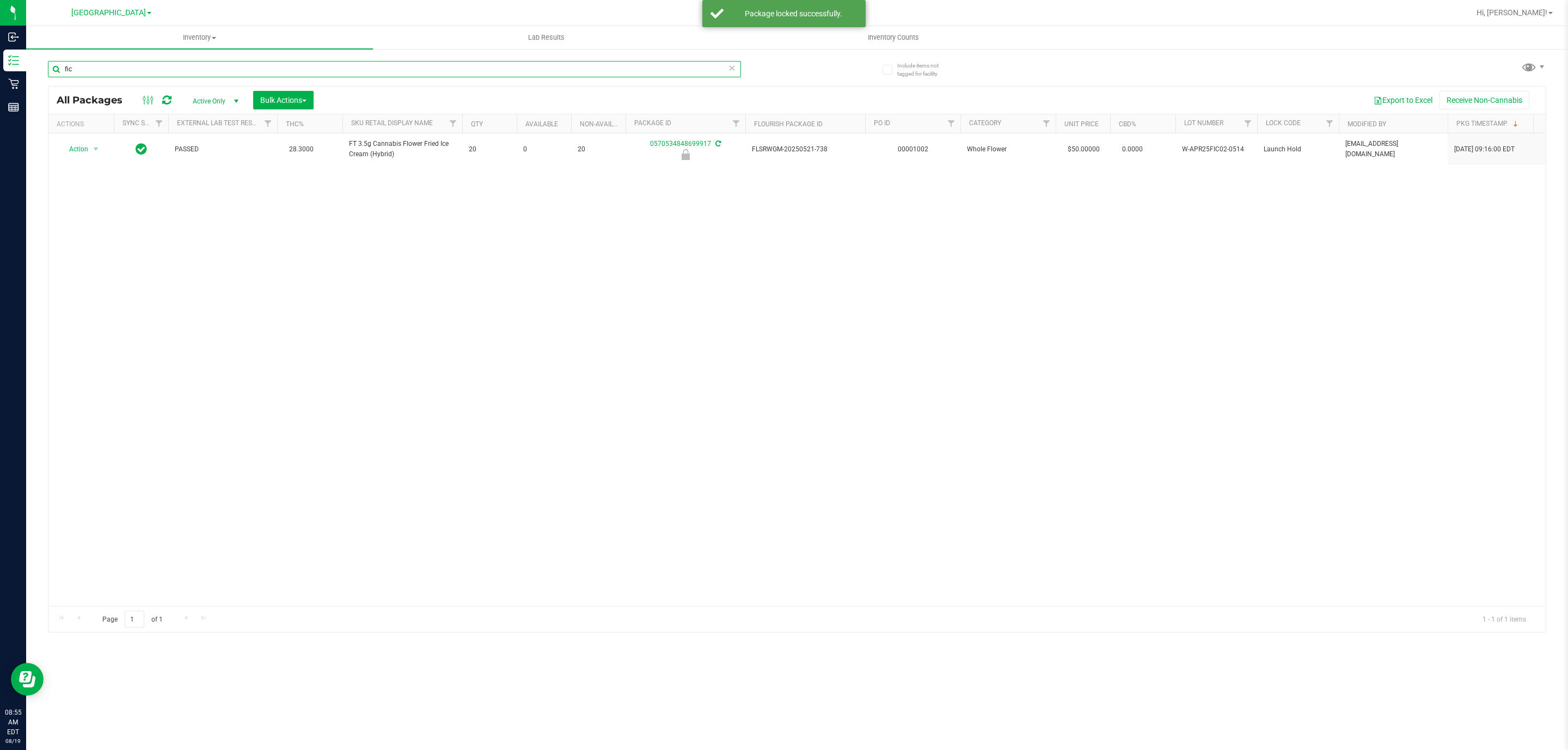
click at [117, 73] on input "fic" at bounding box center [394, 68] width 693 height 16
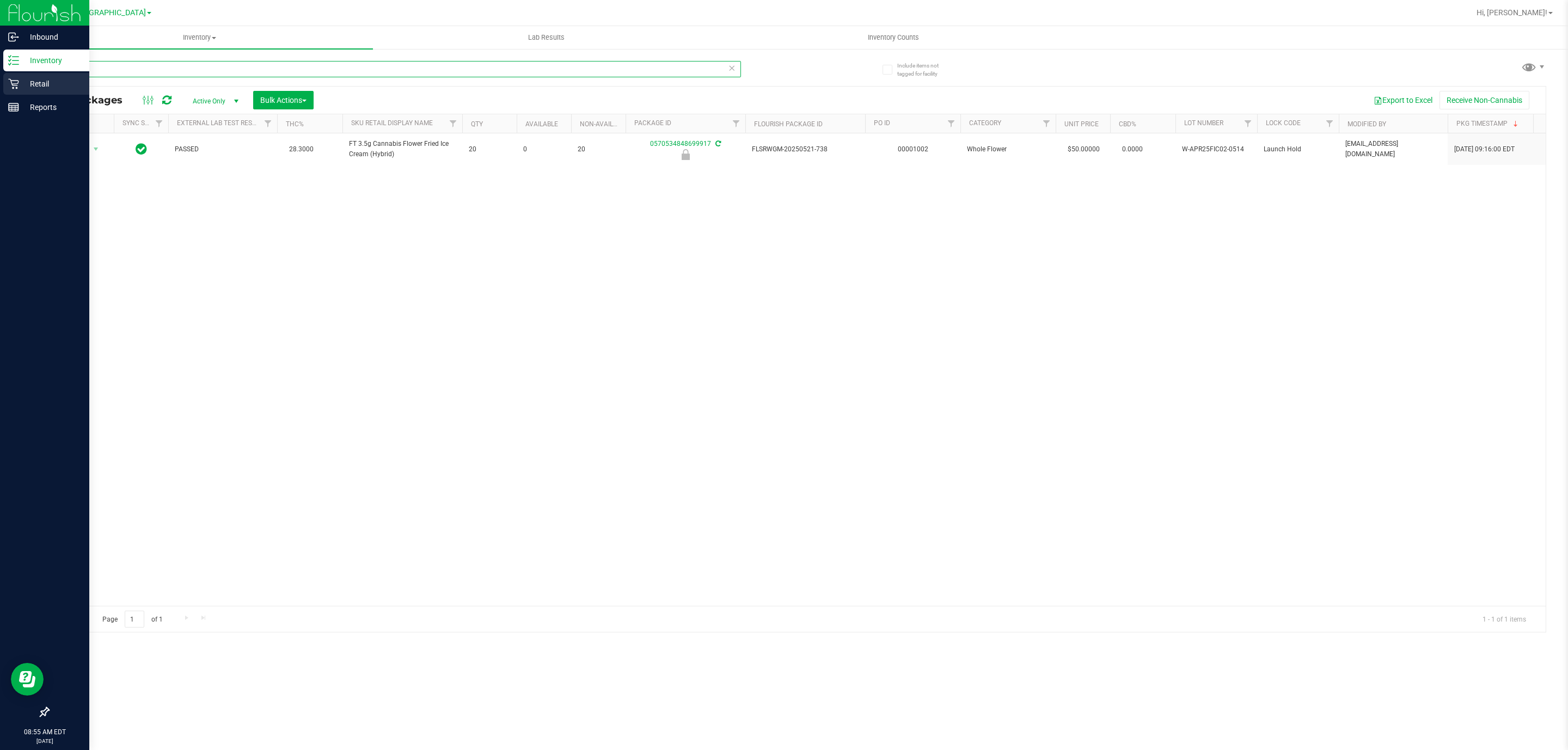
drag, startPoint x: 118, startPoint y: 73, endPoint x: 24, endPoint y: 73, distance: 94.0
click at [24, 73] on div "Inbound Inventory Retail Reports 08:55 AM EDT [DATE] 08/19 [GEOGRAPHIC_DATA] WC…" at bounding box center [784, 375] width 1568 height 750
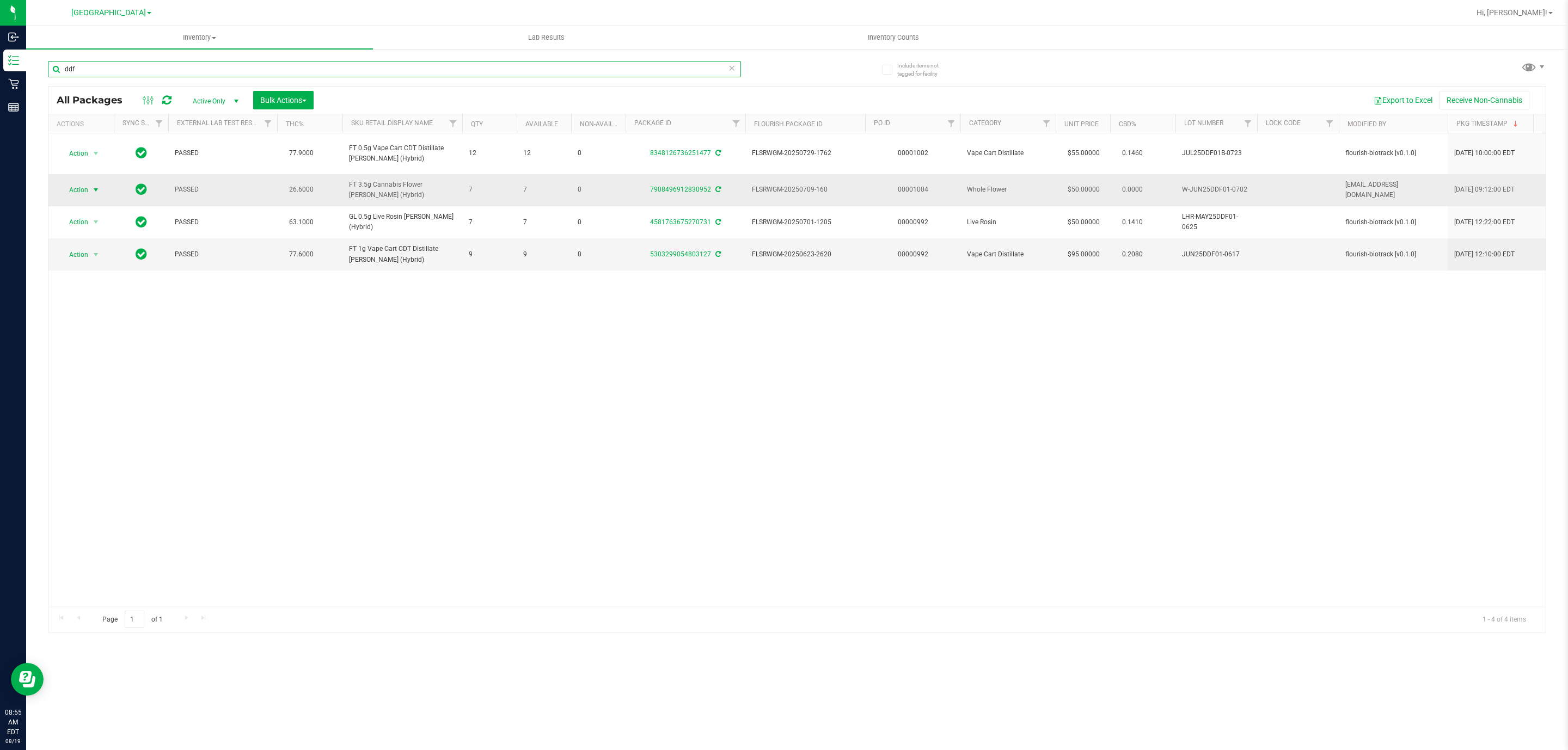
type input "ddf"
click at [68, 192] on span "Action" at bounding box center [74, 190] width 29 height 15
click at [85, 279] on li "Lock package" at bounding box center [102, 273] width 84 height 16
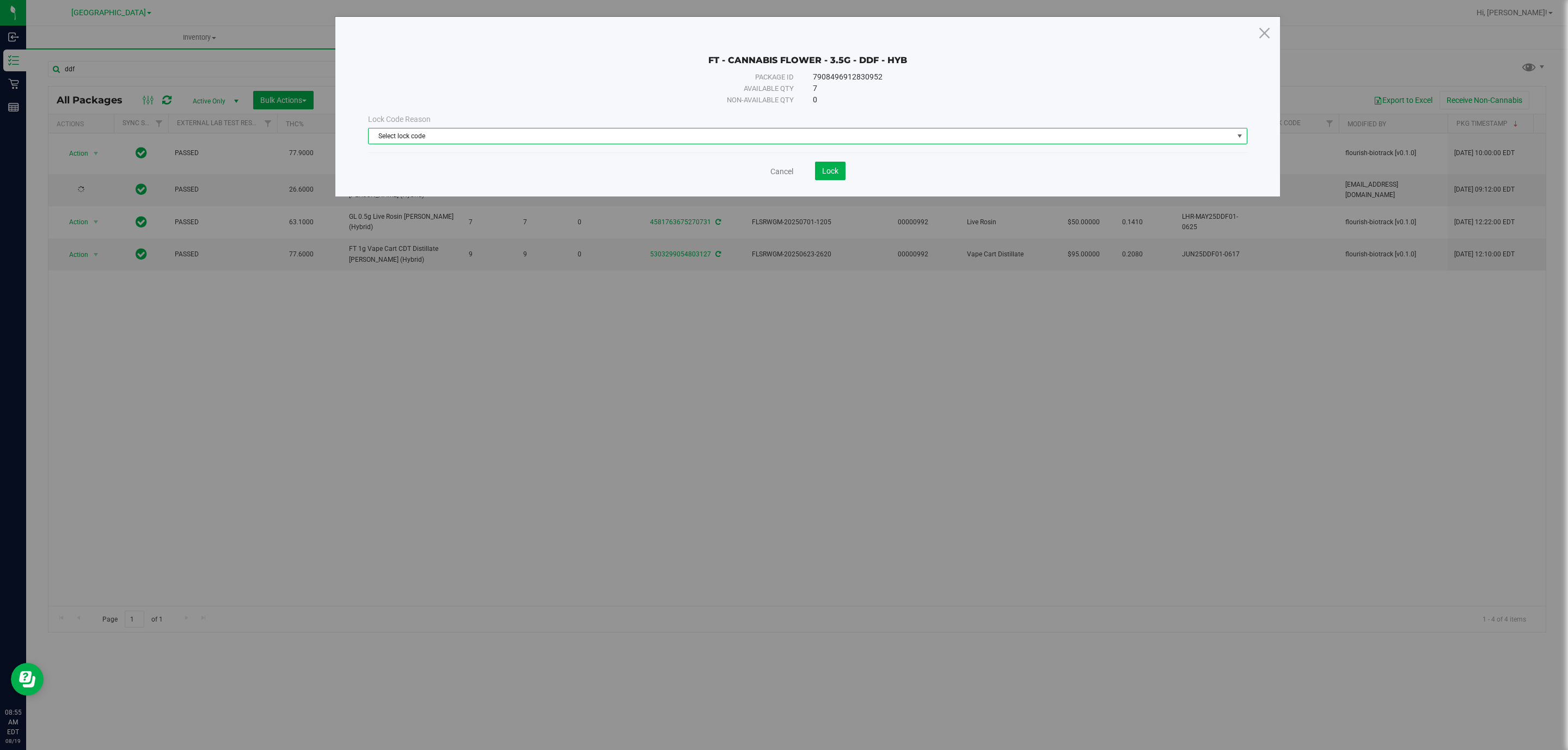
click at [448, 139] on span "Select lock code" at bounding box center [801, 136] width 864 height 15
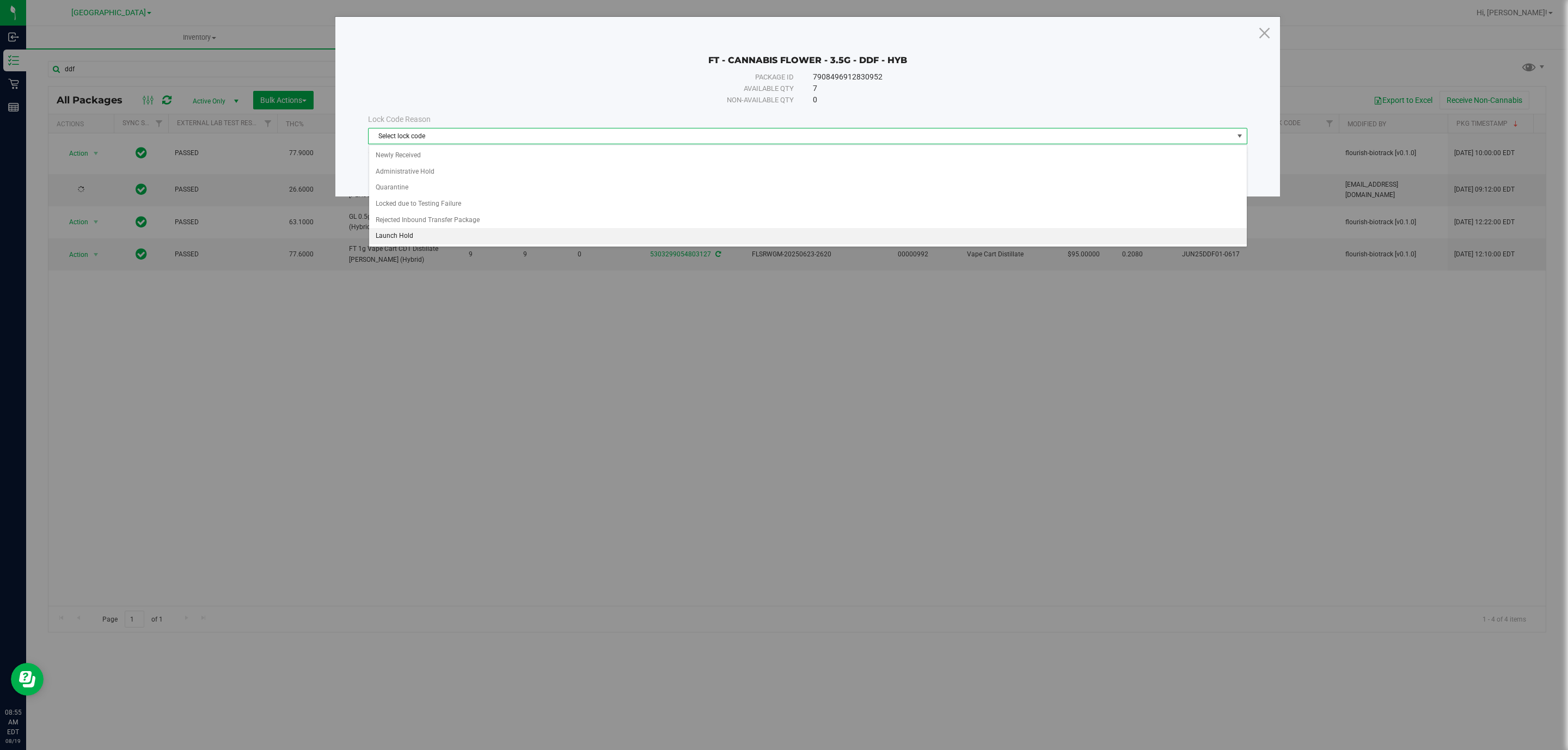
click at [444, 243] on li "Launch Hold" at bounding box center [808, 236] width 878 height 16
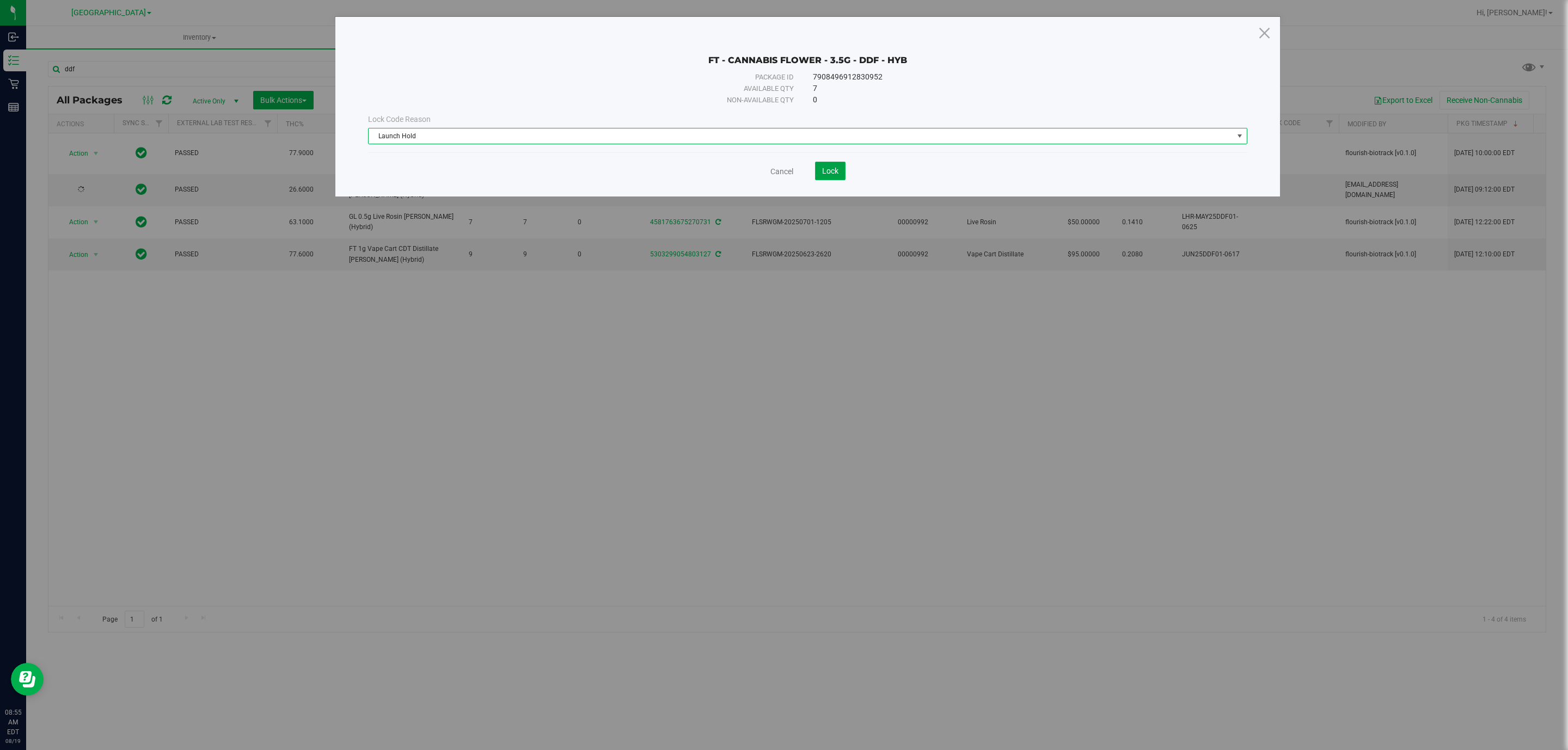
click at [824, 172] on span "Lock" at bounding box center [830, 171] width 16 height 8
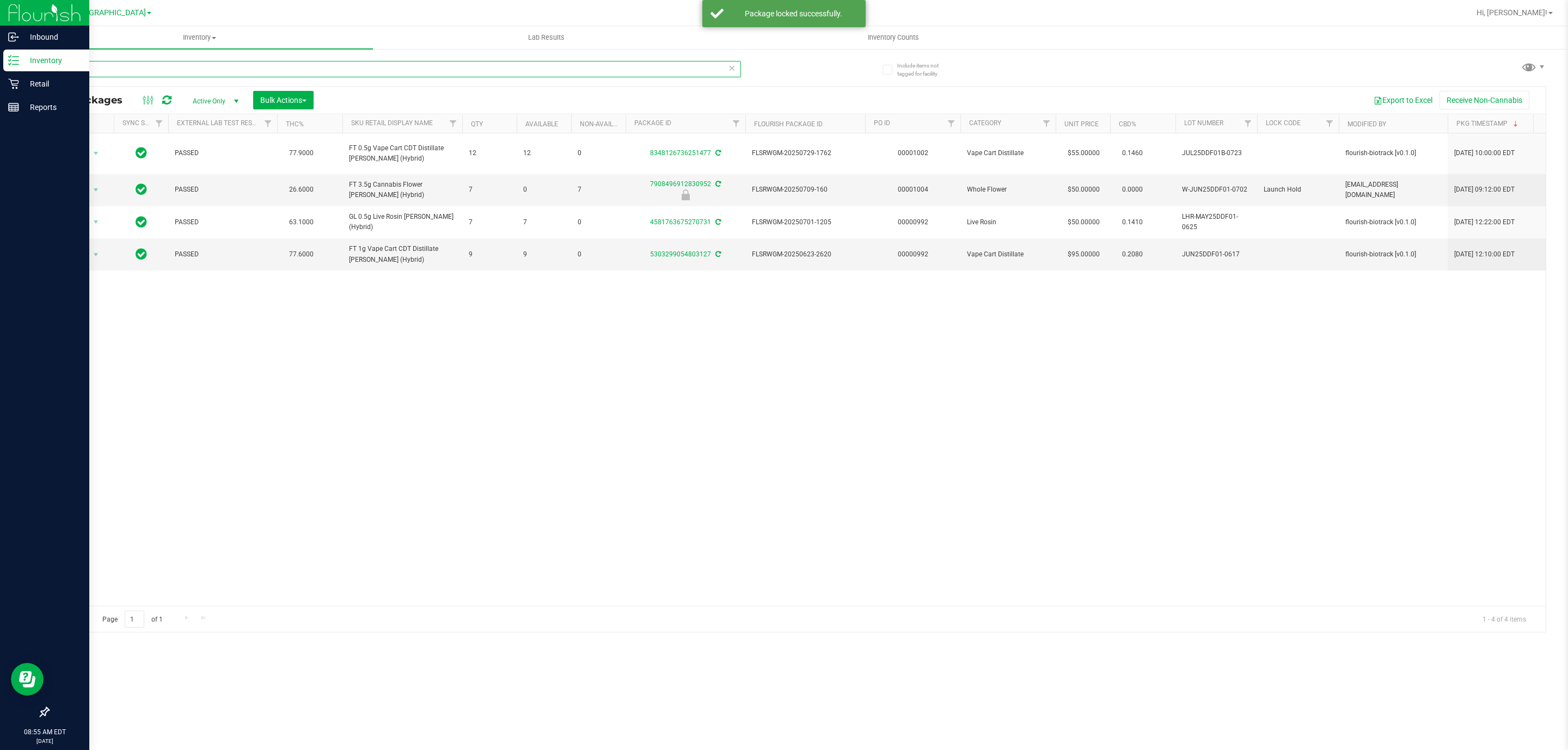
drag, startPoint x: 94, startPoint y: 62, endPoint x: 43, endPoint y: 58, distance: 51.2
click at [15, 66] on div "Inbound Inventory Retail Reports 08:55 AM EDT [DATE] 08/19 [GEOGRAPHIC_DATA] WC…" at bounding box center [784, 375] width 1568 height 750
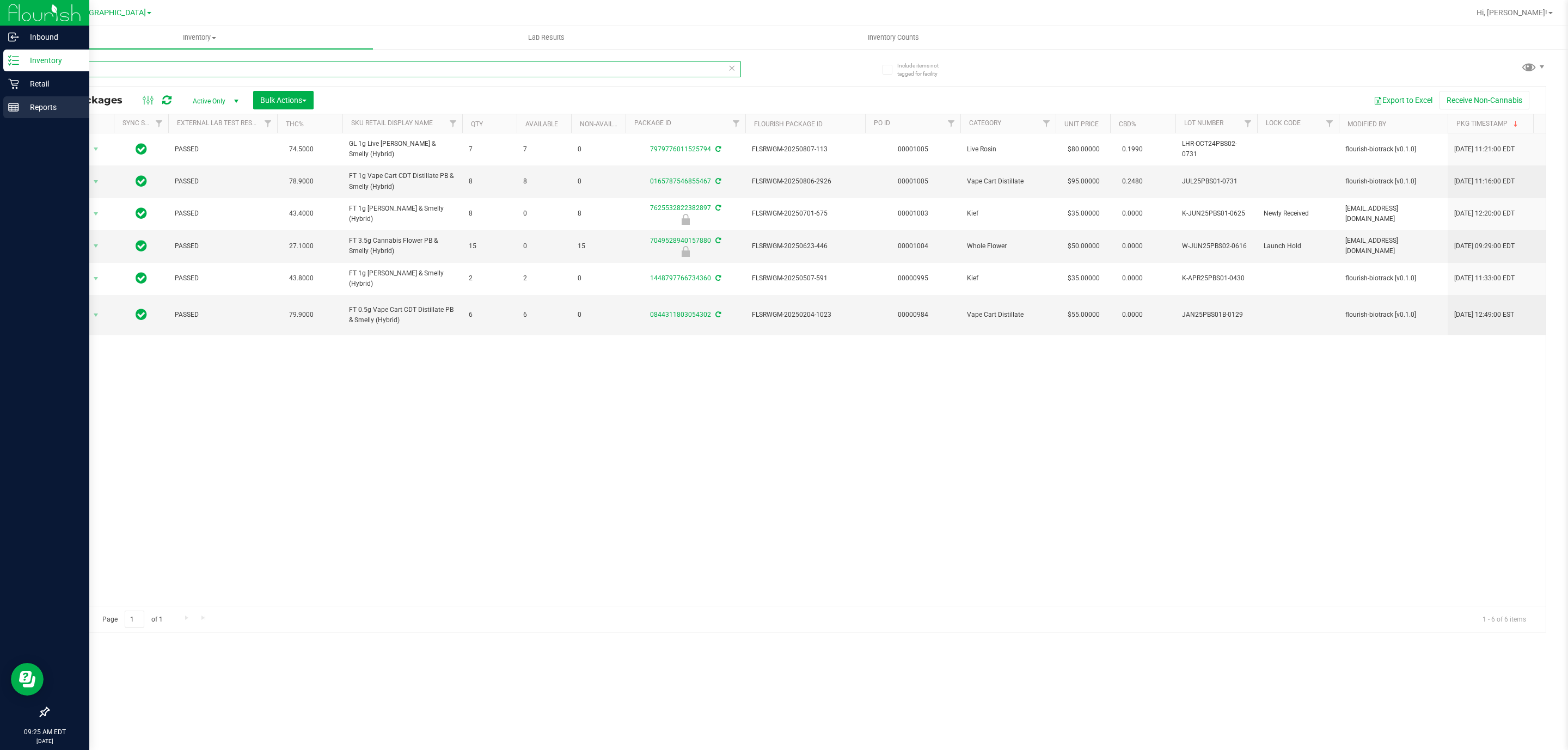
drag, startPoint x: 100, startPoint y: 70, endPoint x: 0, endPoint y: 103, distance: 105.3
click at [0, 103] on div "Inbound Inventory Retail Reports 09:25 AM EDT [DATE] 08/19 [GEOGRAPHIC_DATA] WC…" at bounding box center [784, 375] width 1568 height 750
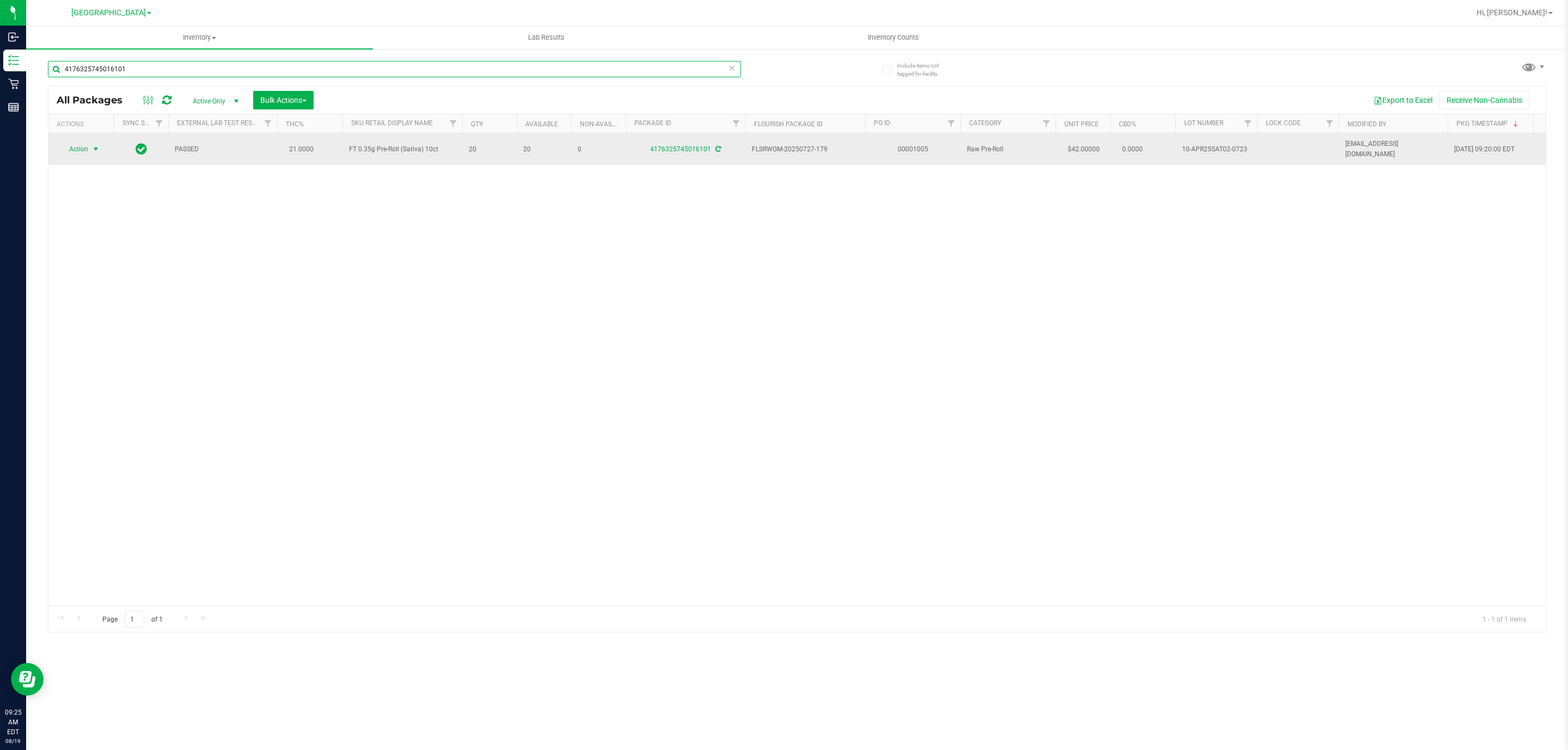
type input "4176325745016101"
click at [85, 152] on span "Action" at bounding box center [74, 149] width 29 height 15
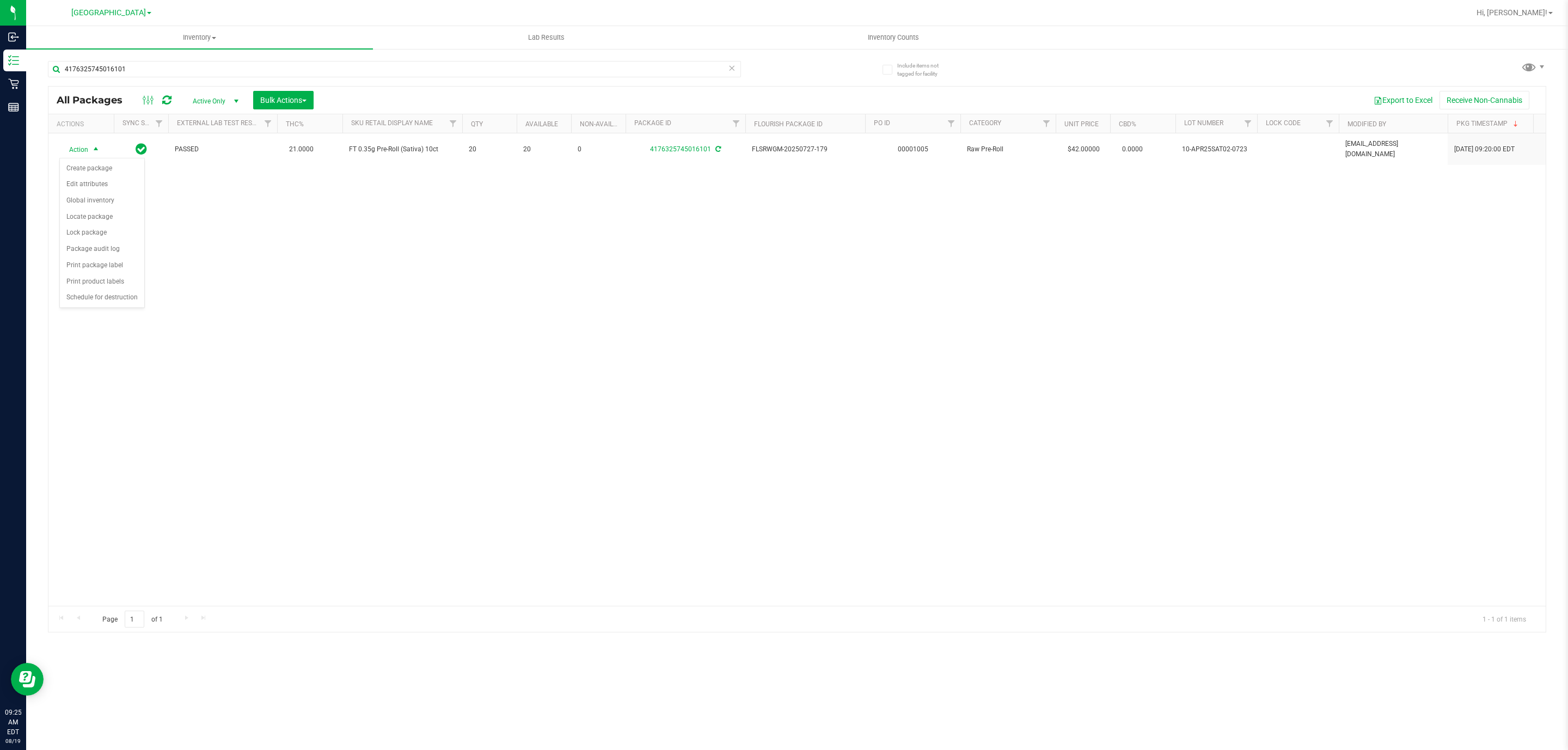
click at [474, 263] on div "Action Action Create package Edit attributes Global inventory Locate package Lo…" at bounding box center [797, 369] width 1497 height 472
